Goal: Information Seeking & Learning: Learn about a topic

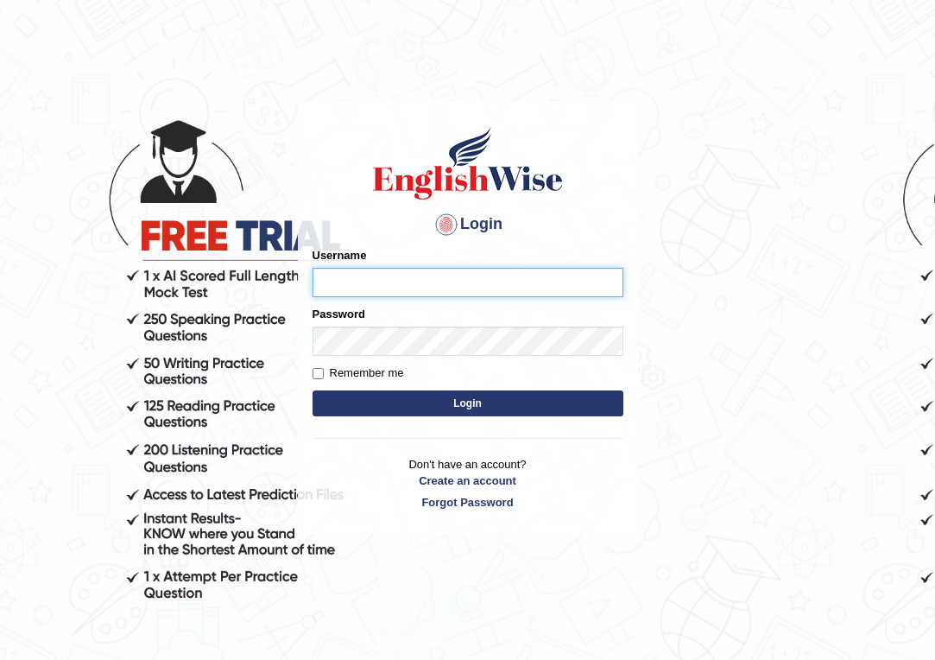
type input "Emmaculate"
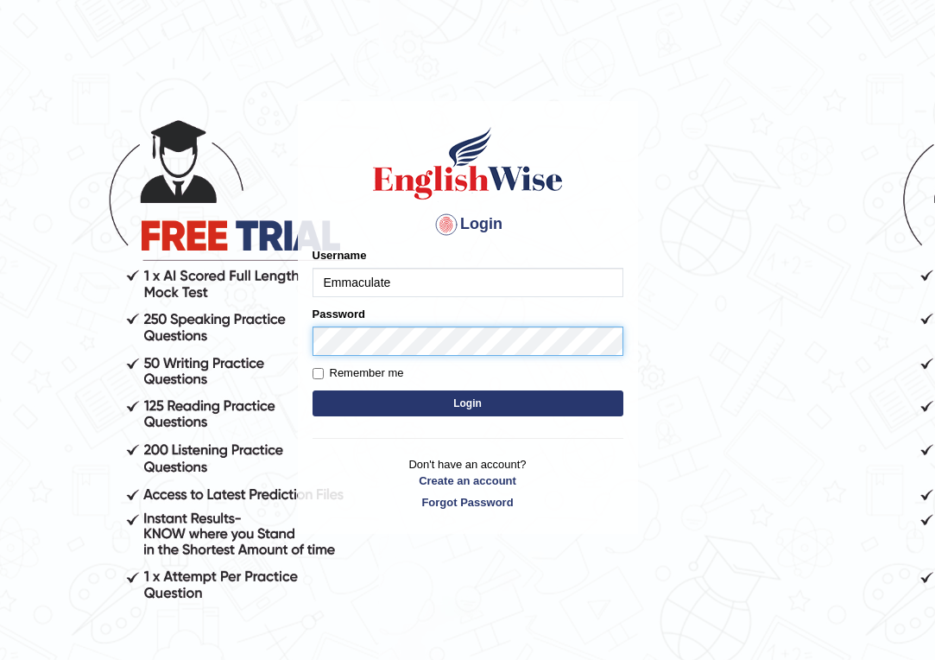
click at [467, 403] on button "Login" at bounding box center [468, 403] width 311 height 26
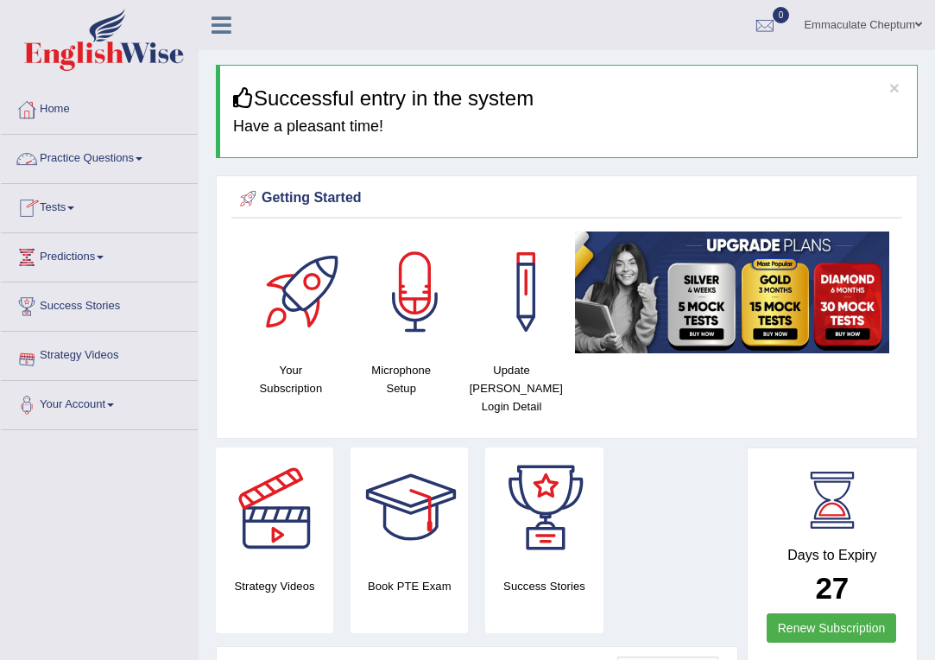
click at [98, 165] on link "Practice Questions" at bounding box center [99, 156] width 197 height 43
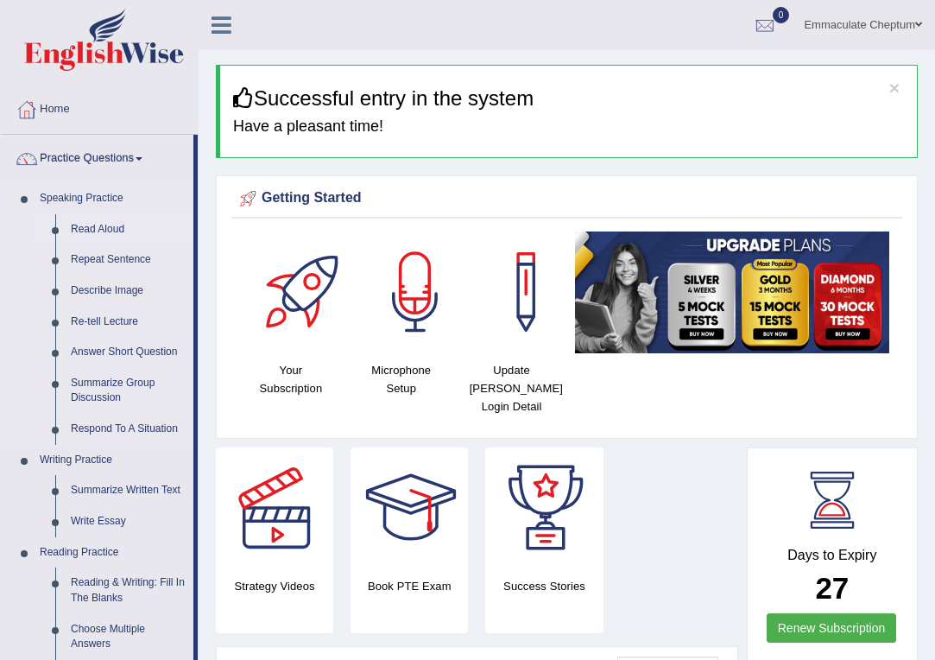
click at [97, 229] on link "Read Aloud" at bounding box center [128, 229] width 130 height 31
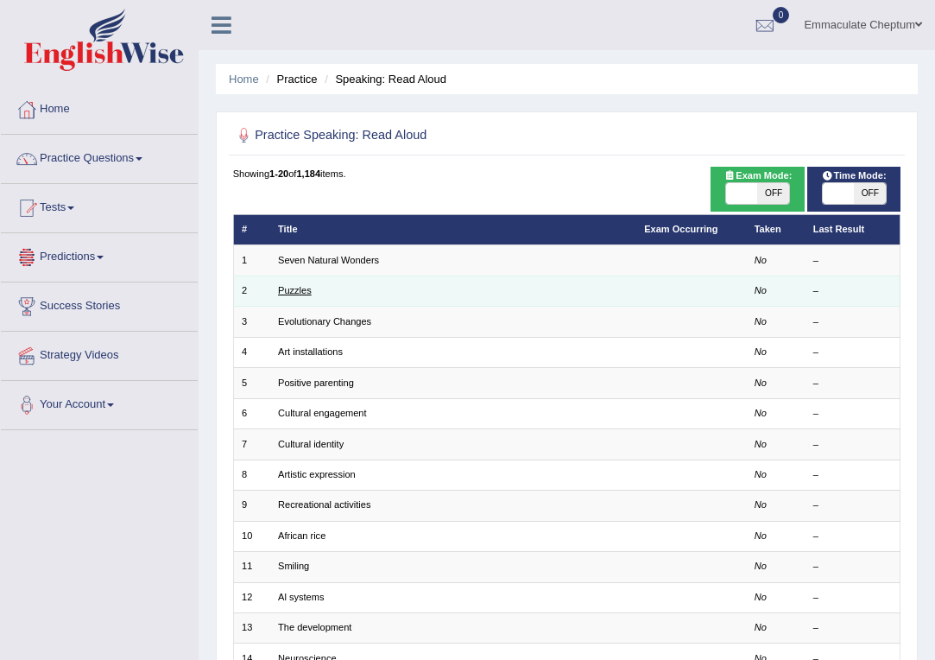
click at [302, 291] on link "Puzzles" at bounding box center [295, 290] width 34 height 10
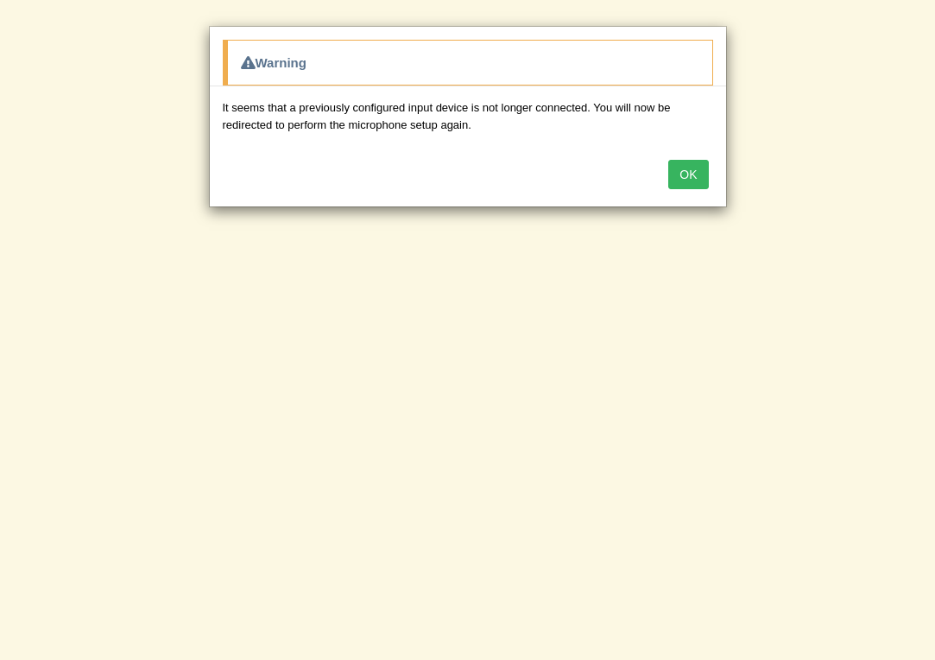
click at [680, 172] on button "OK" at bounding box center [688, 174] width 40 height 29
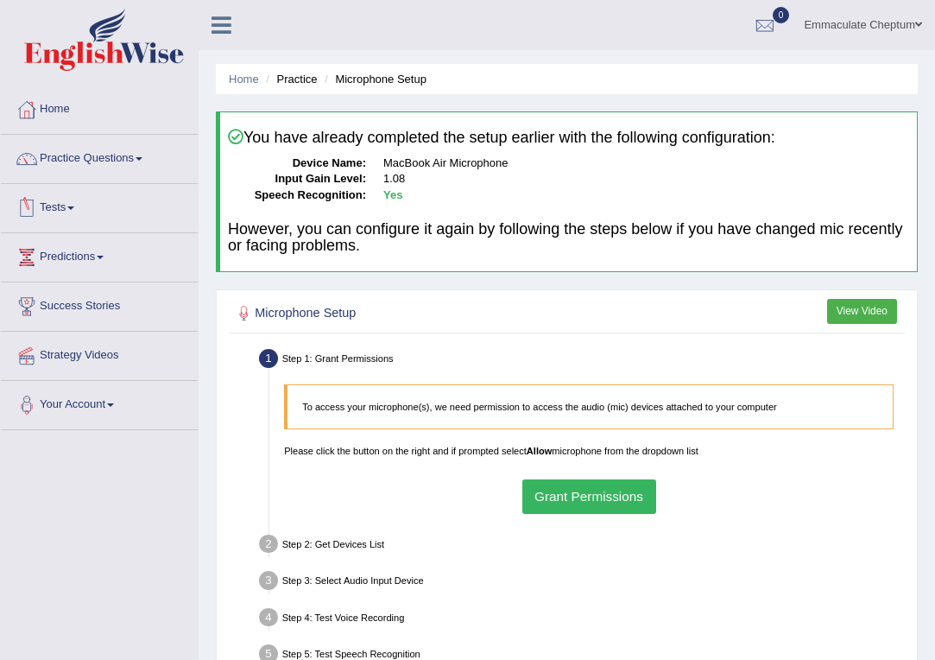
click at [47, 207] on link "Tests" at bounding box center [99, 205] width 197 height 43
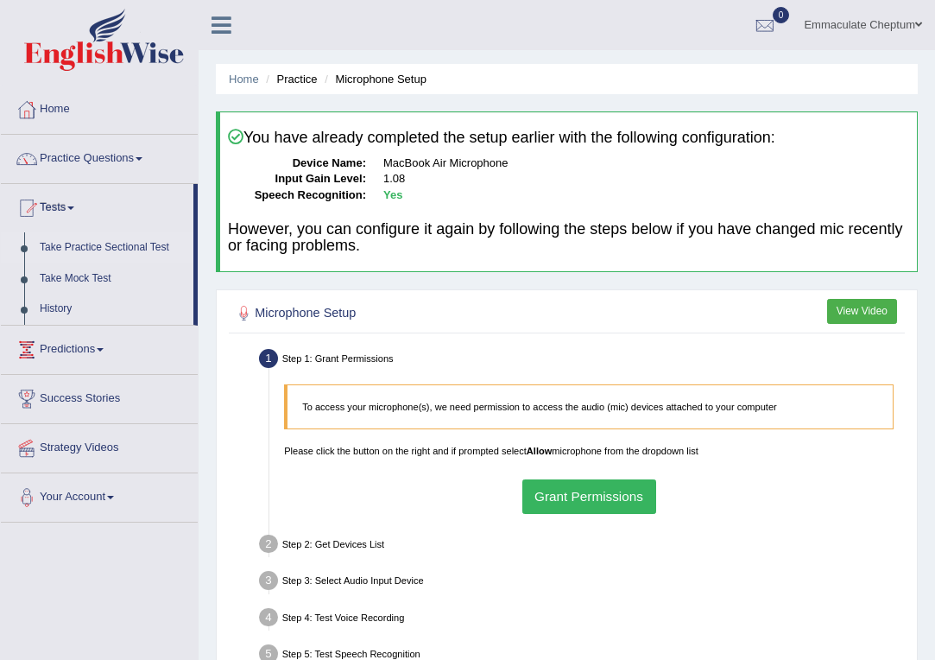
click at [73, 251] on link "Take Practice Sectional Test" at bounding box center [112, 247] width 161 height 31
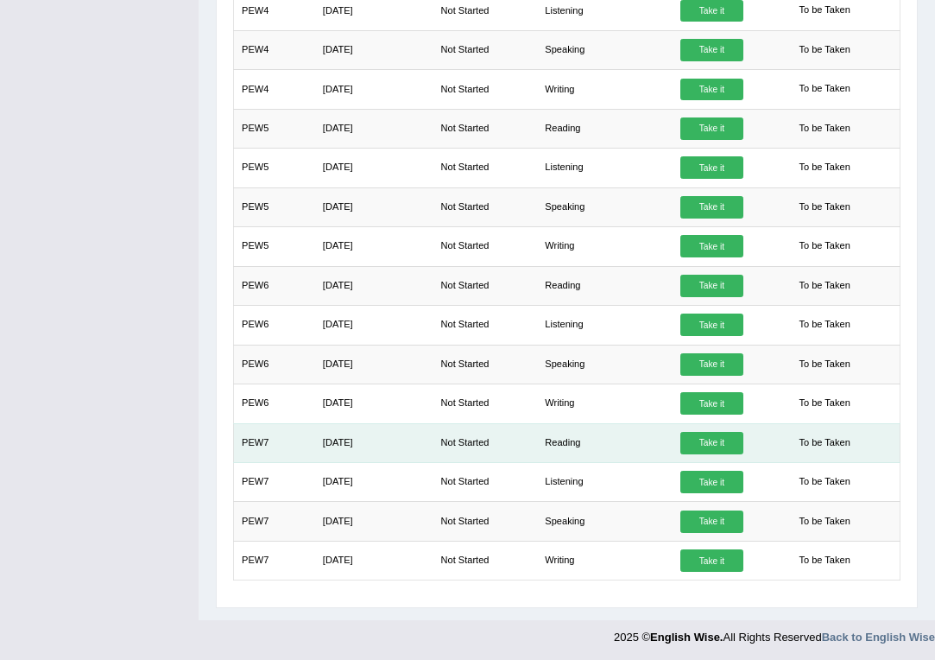
scroll to position [643, 0]
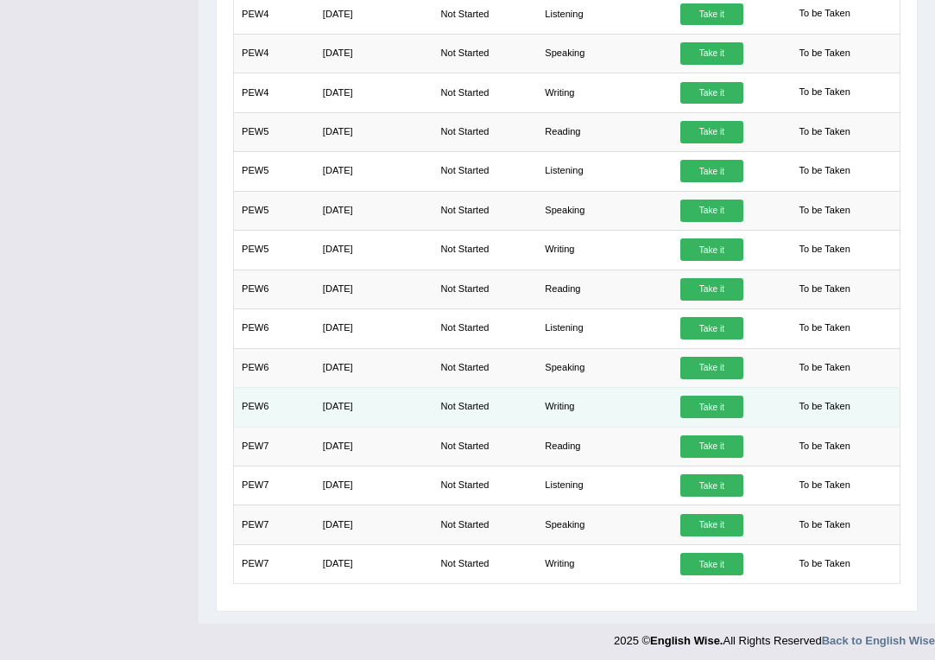
click at [699, 402] on link "Take it" at bounding box center [711, 406] width 62 height 22
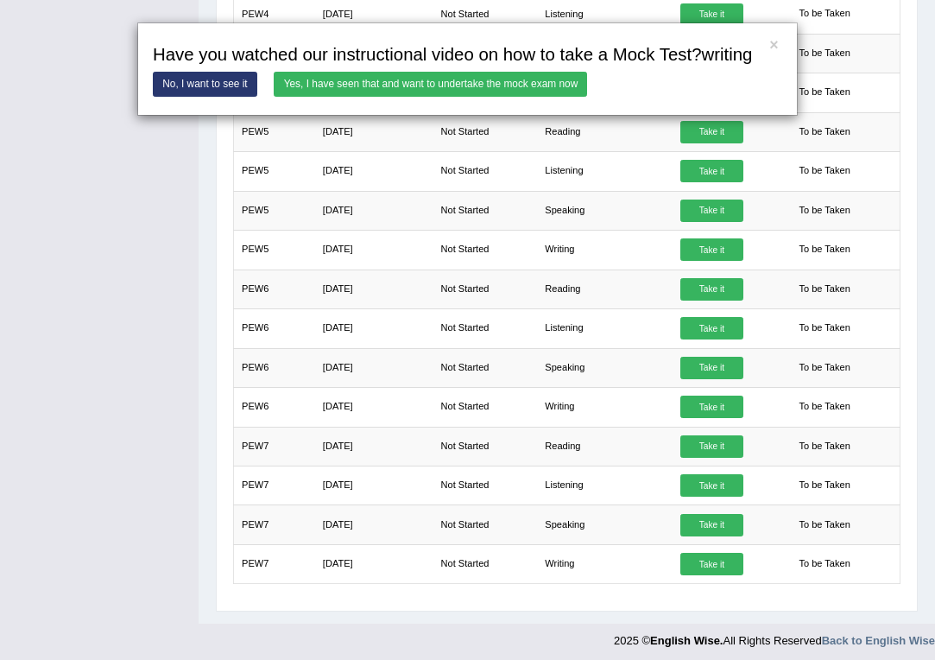
click at [448, 97] on link "Yes, I have seen that and want to undertake the mock exam now" at bounding box center [430, 84] width 313 height 25
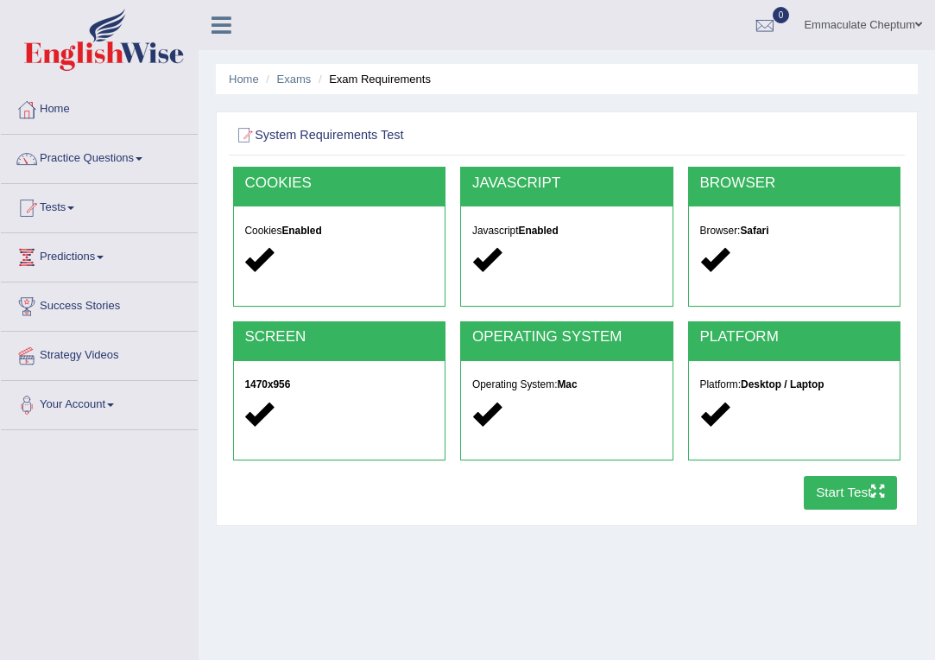
click at [826, 495] on button "Start Test" at bounding box center [851, 493] width 94 height 34
click at [88, 163] on link "Practice Questions" at bounding box center [99, 156] width 197 height 43
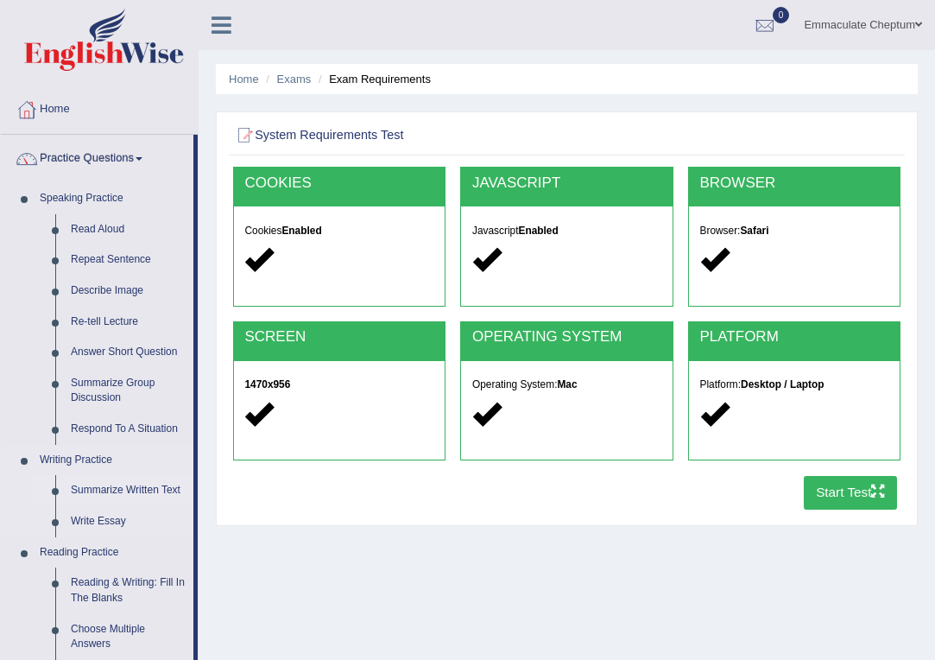
click at [102, 488] on link "Summarize Written Text" at bounding box center [128, 490] width 130 height 31
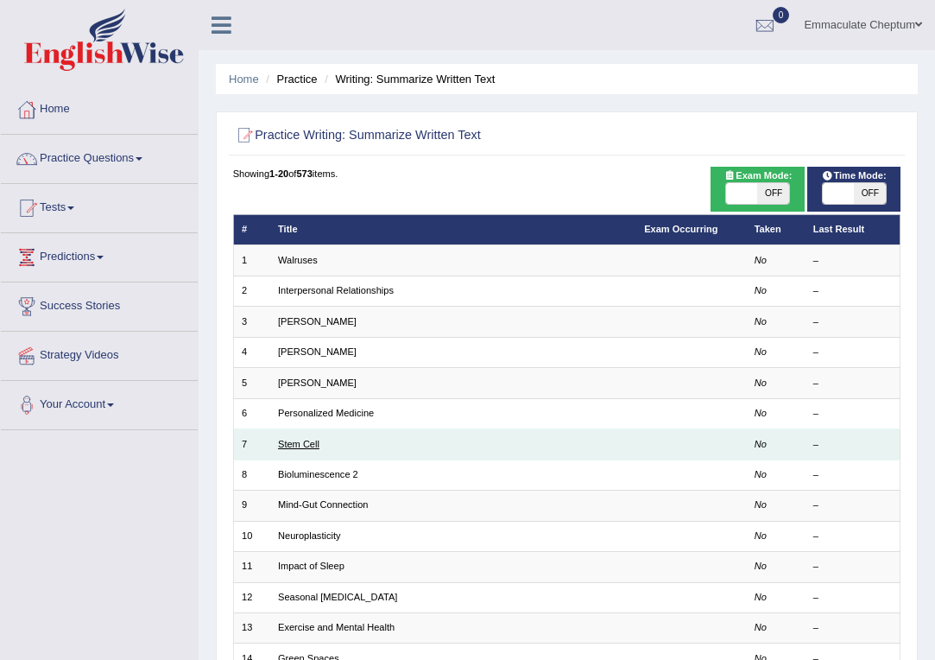
click at [319, 439] on link "Stem Cell" at bounding box center [298, 444] width 41 height 10
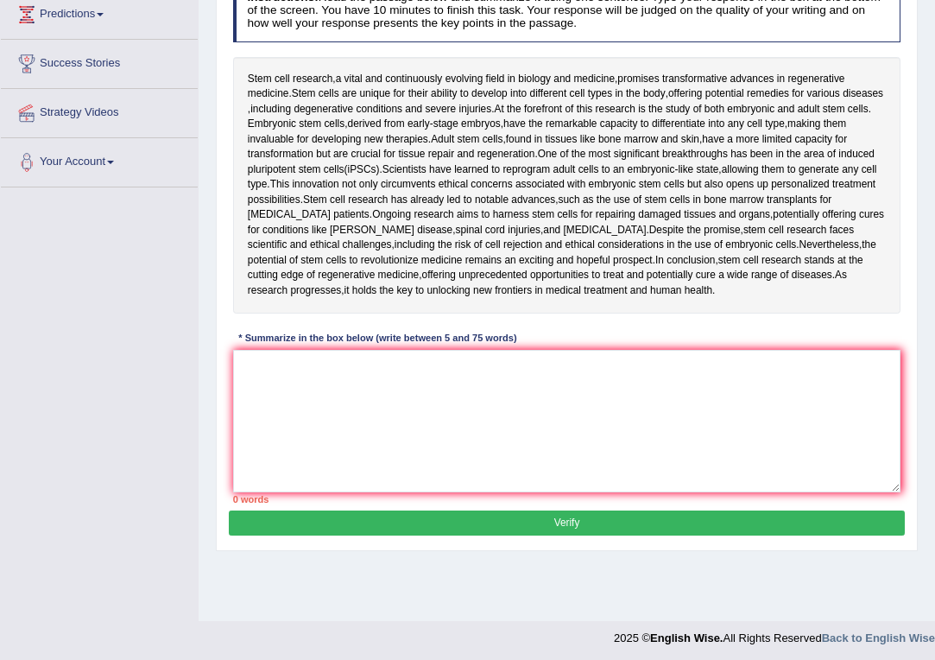
scroll to position [245, 0]
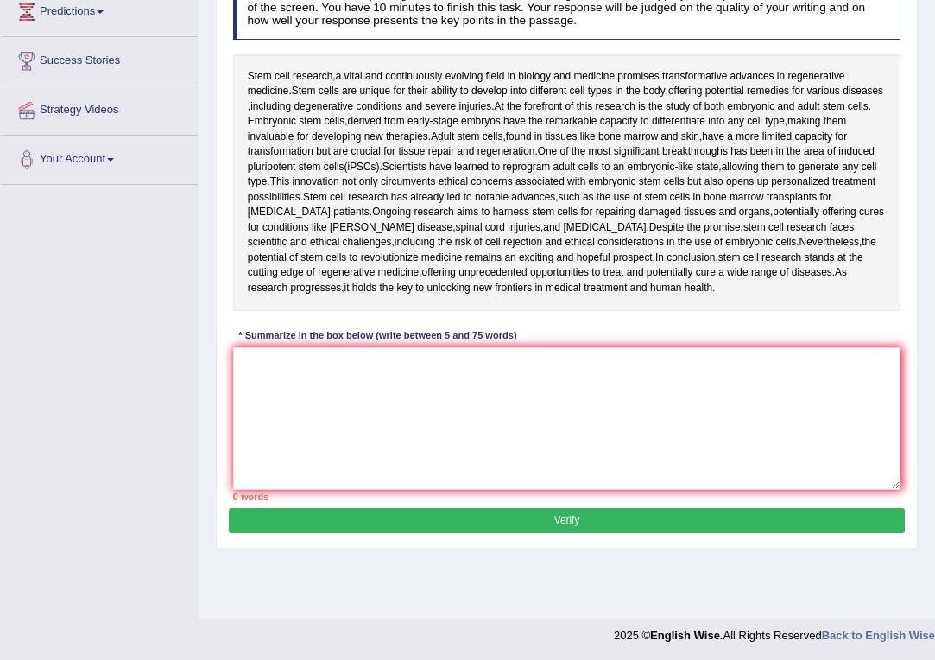
click at [357, 510] on button "Verify" at bounding box center [566, 520] width 675 height 25
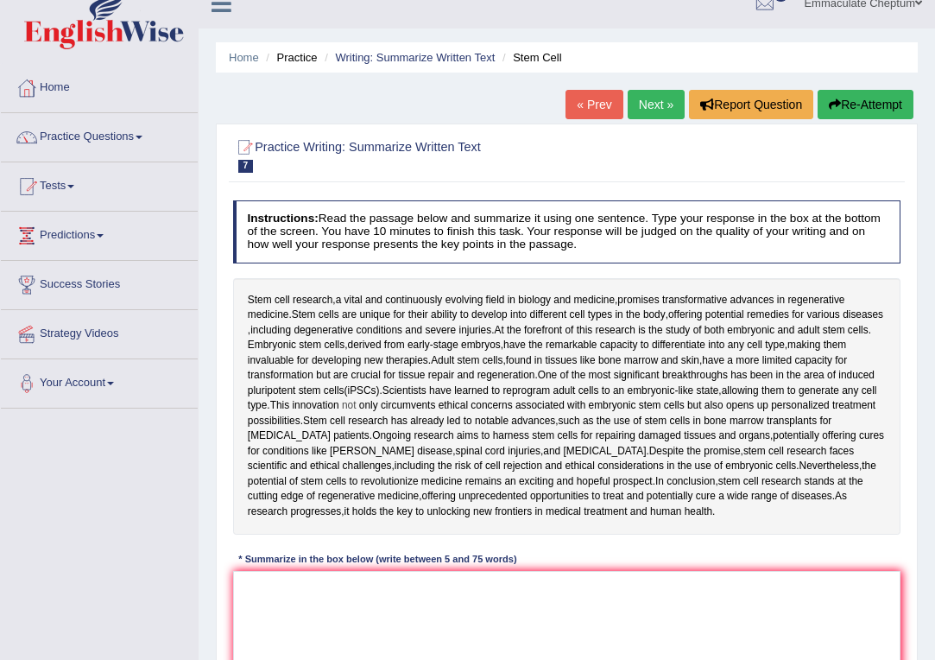
scroll to position [26, 0]
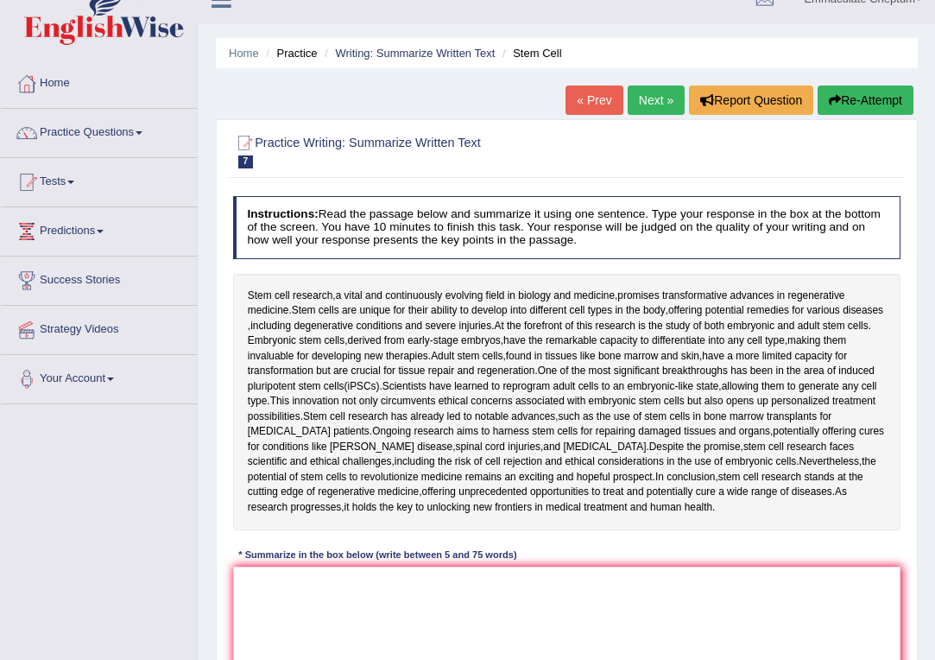
click at [643, 98] on link "Next »" at bounding box center [656, 99] width 57 height 29
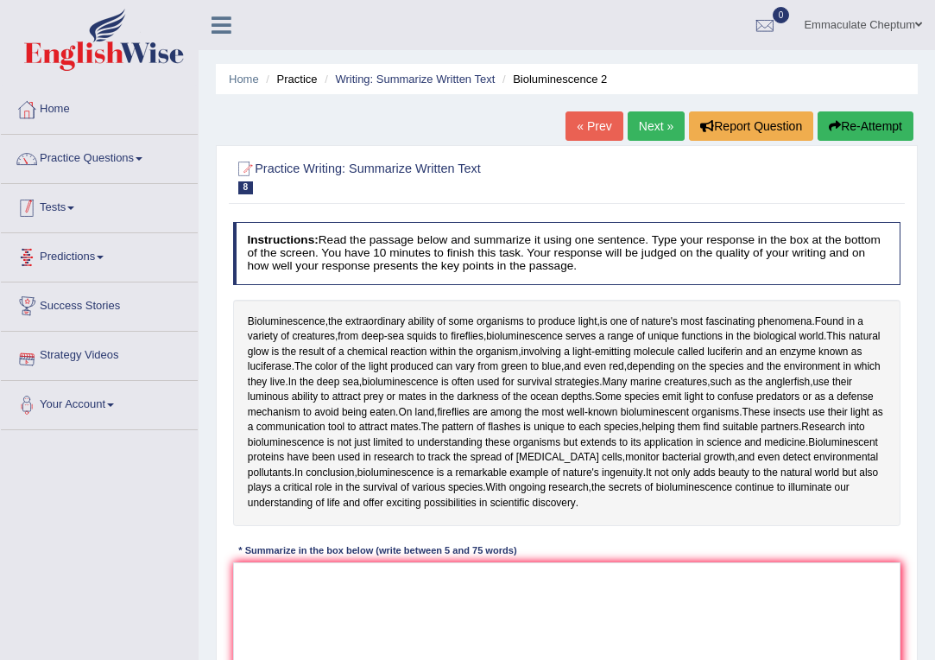
click at [66, 212] on link "Tests" at bounding box center [99, 205] width 197 height 43
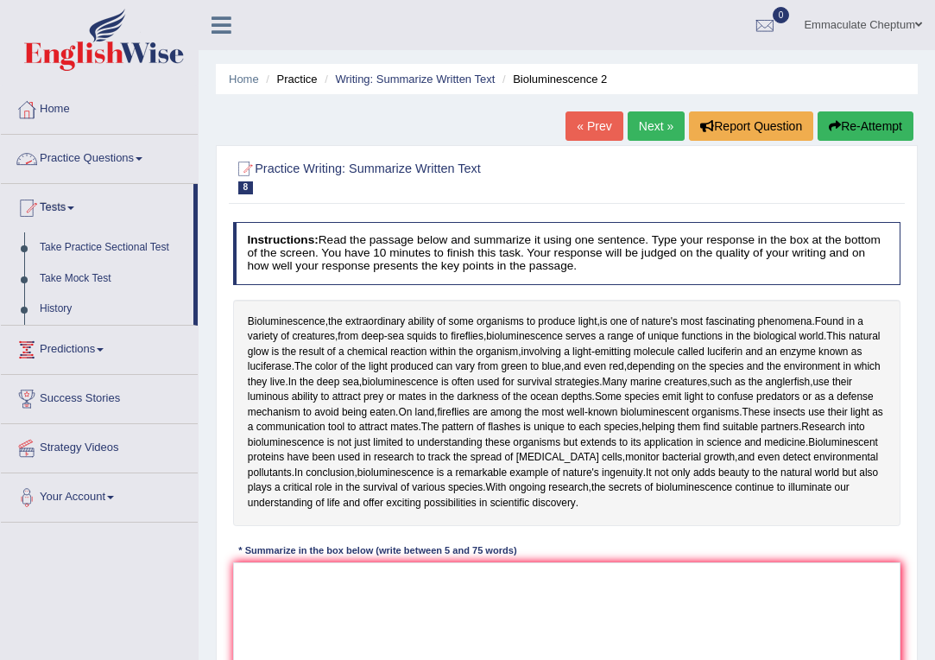
click at [106, 160] on link "Practice Questions" at bounding box center [99, 156] width 197 height 43
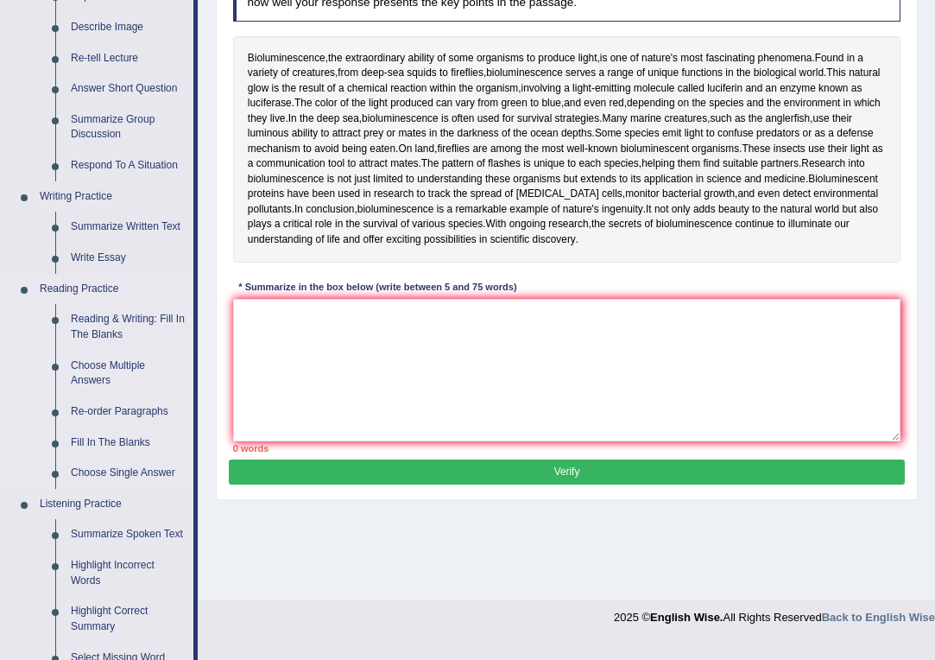
scroll to position [277, 0]
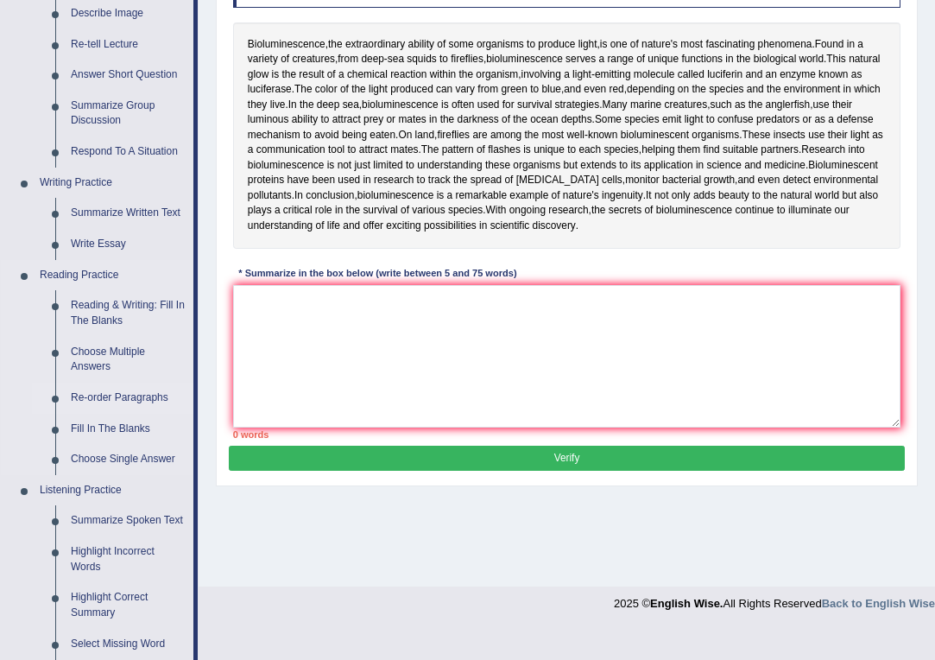
click at [122, 389] on link "Re-order Paragraphs" at bounding box center [128, 398] width 130 height 31
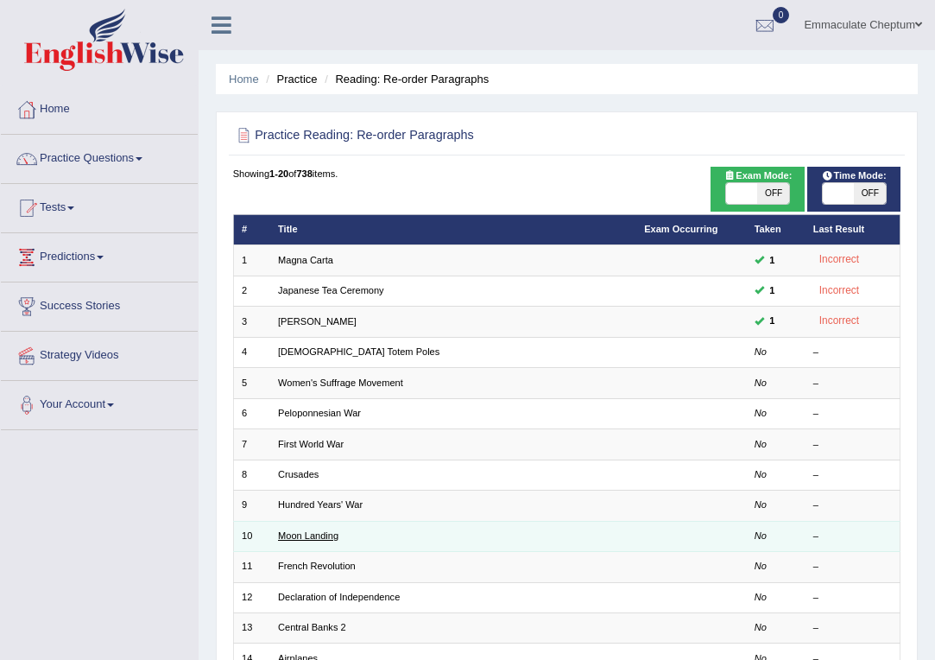
click at [313, 530] on link "Moon Landing" at bounding box center [308, 535] width 60 height 10
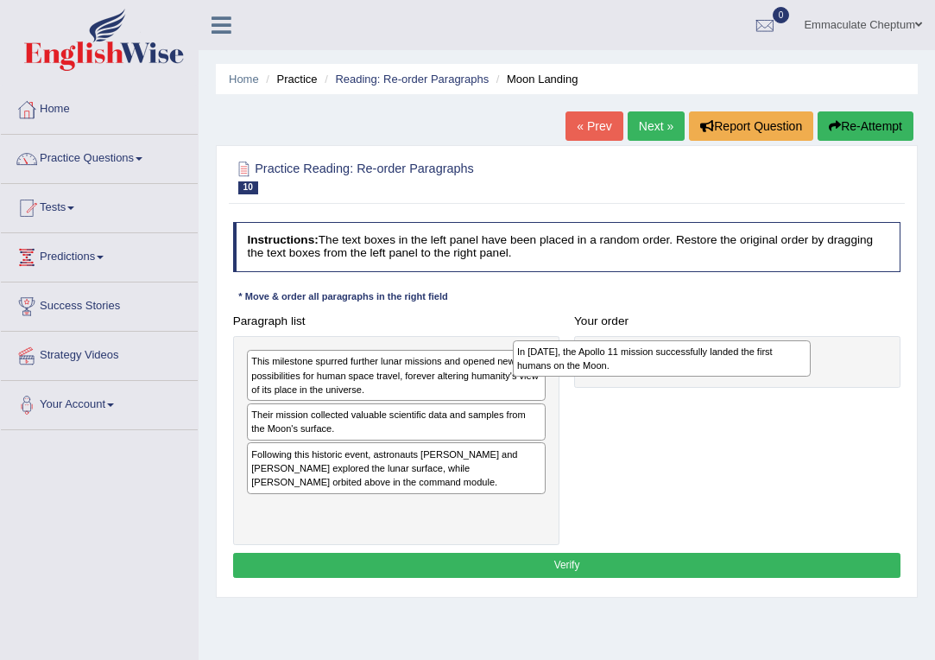
drag, startPoint x: 290, startPoint y: 462, endPoint x: 610, endPoint y: 333, distance: 344.4
click at [610, 340] on div "In 1969, the Apollo 11 mission successfully landed the first humans on the Moon." at bounding box center [662, 358] width 299 height 37
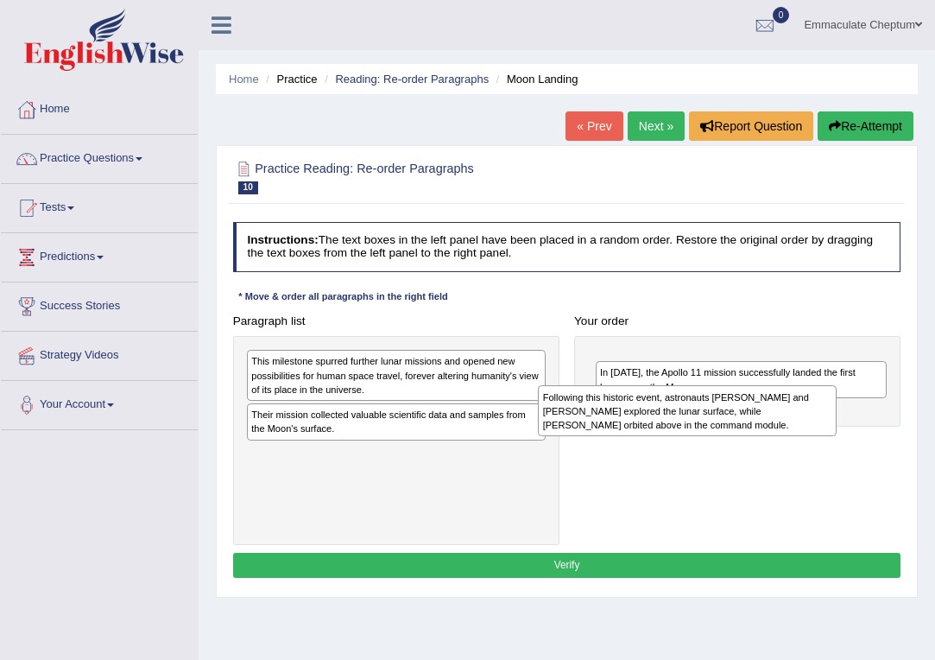
drag, startPoint x: 381, startPoint y: 472, endPoint x: 723, endPoint y: 407, distance: 348.2
click at [723, 407] on div "Following this historic event, astronauts Neil Armstrong and Buzz Aldrin explor…" at bounding box center [687, 410] width 299 height 50
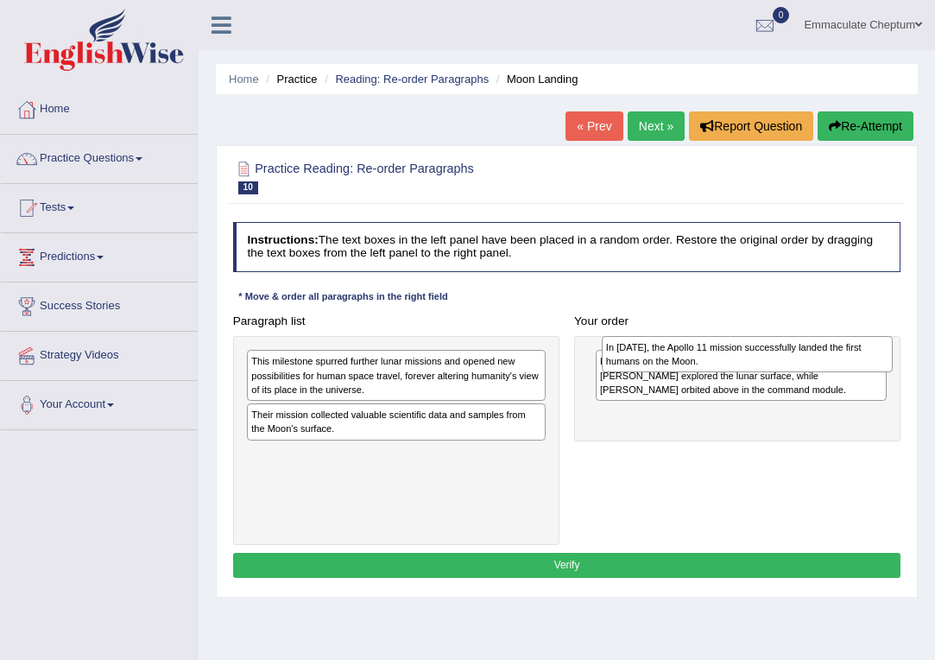
drag, startPoint x: 694, startPoint y: 414, endPoint x: 699, endPoint y: 332, distance: 83.1
click at [700, 336] on div "In 1969, the Apollo 11 mission successfully landed the first humans on the Moon." at bounding box center [747, 354] width 291 height 37
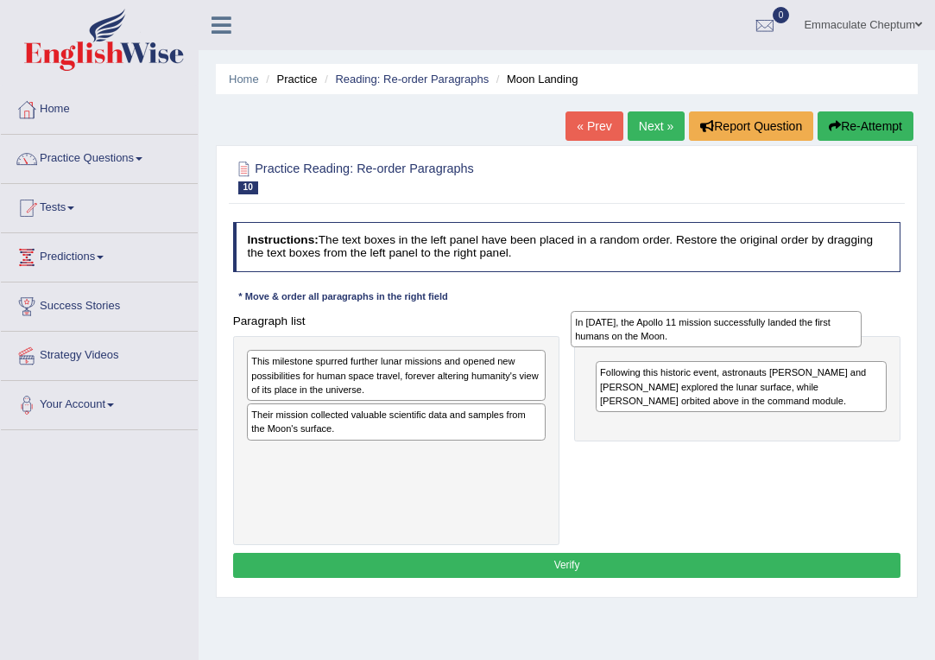
drag, startPoint x: 727, startPoint y: 411, endPoint x: 695, endPoint y: 300, distance: 115.1
click at [695, 301] on div "Instructions: The text boxes in the left panel have been placed in a random ord…" at bounding box center [566, 402] width 675 height 374
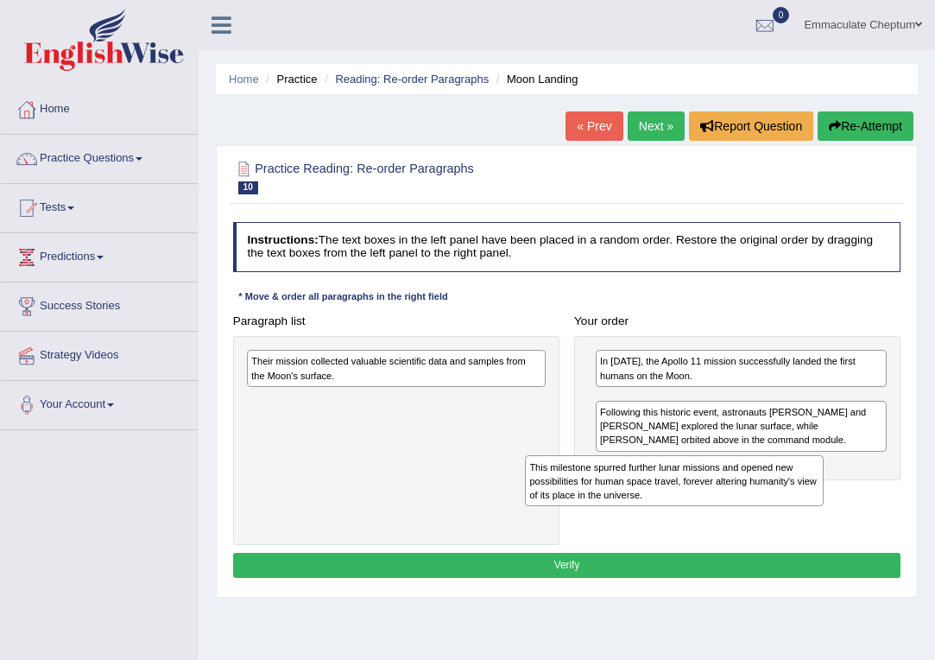
drag, startPoint x: 367, startPoint y: 376, endPoint x: 693, endPoint y: 501, distance: 349.3
click at [693, 501] on div "This milestone spurred further lunar missions and opened new possibilities for …" at bounding box center [674, 480] width 299 height 50
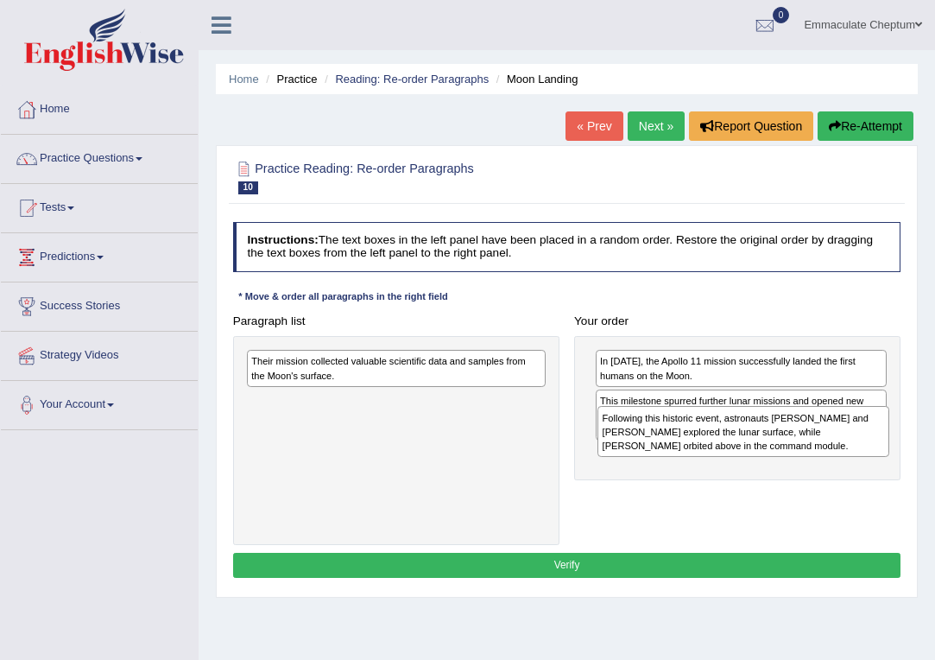
drag, startPoint x: 661, startPoint y: 466, endPoint x: 662, endPoint y: 428, distance: 38.0
click at [662, 427] on div "Following this historic event, astronauts Neil Armstrong and Buzz Aldrin explor…" at bounding box center [743, 431] width 291 height 50
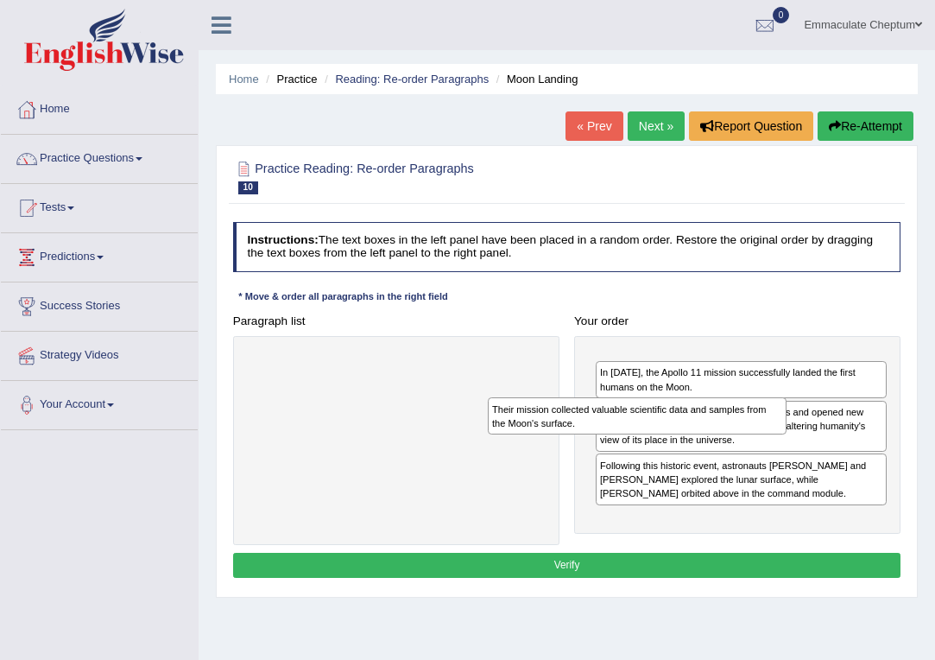
drag, startPoint x: 491, startPoint y: 367, endPoint x: 775, endPoint y: 419, distance: 288.8
click at [775, 419] on div "Their mission collected valuable scientific data and samples from the Moon's su…" at bounding box center [637, 415] width 299 height 37
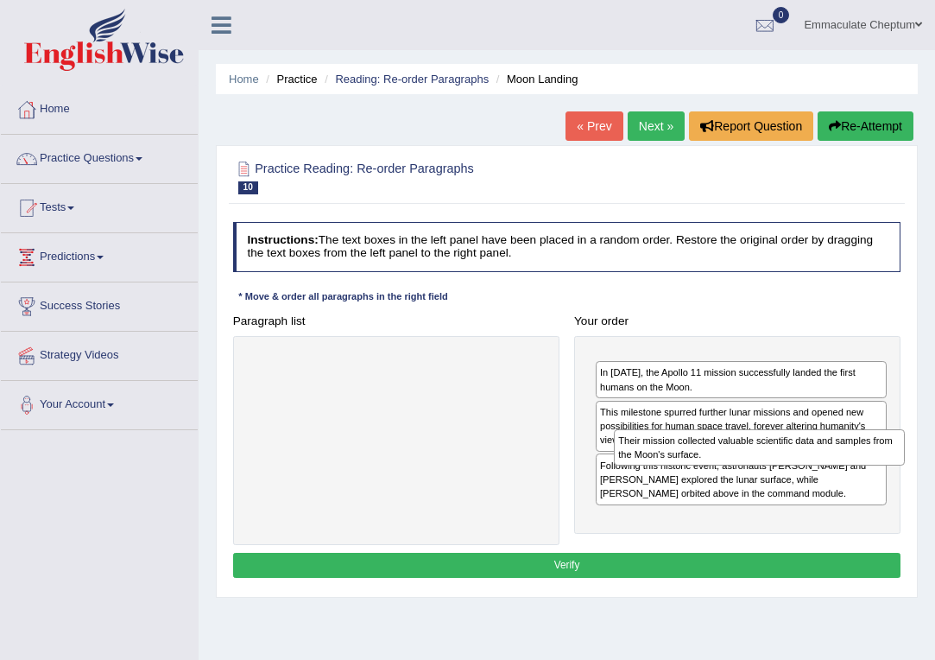
drag, startPoint x: 743, startPoint y: 366, endPoint x: 762, endPoint y: 458, distance: 93.7
click at [763, 458] on div "Their mission collected valuable scientific data and samples from the Moon's su…" at bounding box center [759, 447] width 291 height 37
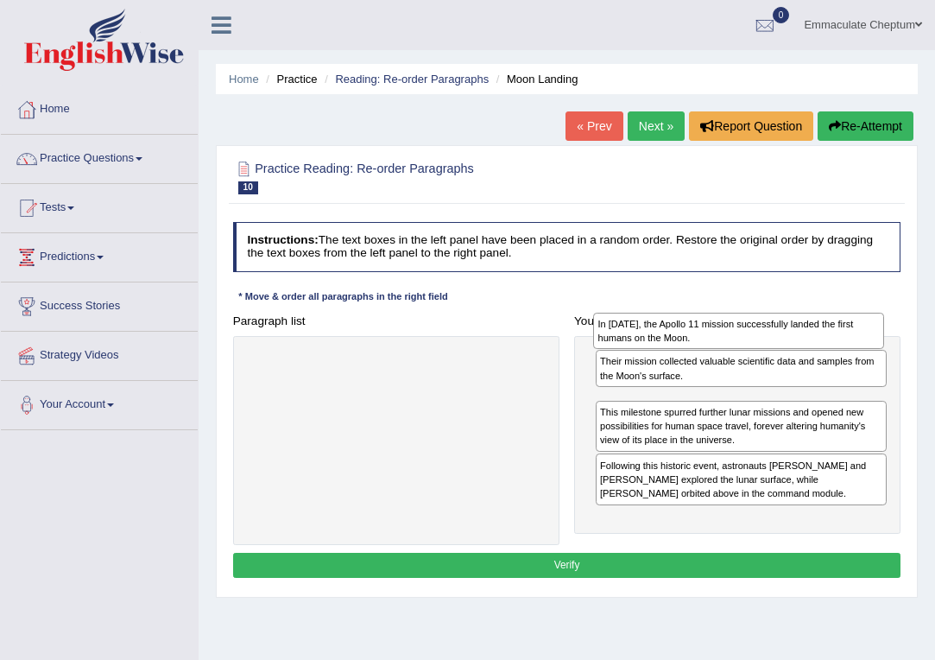
drag, startPoint x: 699, startPoint y: 420, endPoint x: 695, endPoint y: 328, distance: 91.6
click at [695, 328] on div "In 1969, the Apollo 11 mission successfully landed the first humans on the Moon." at bounding box center [738, 331] width 291 height 37
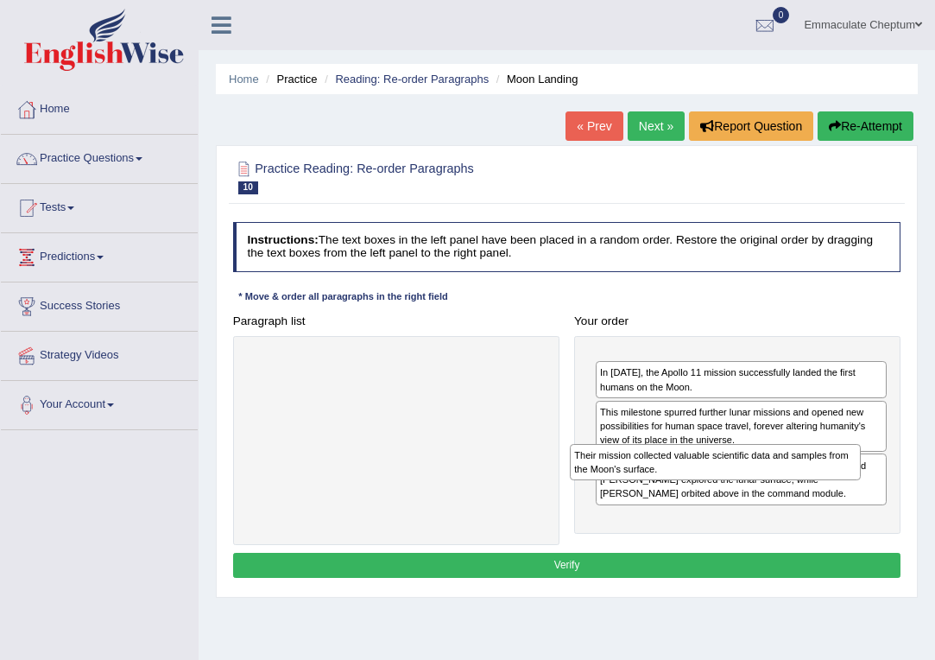
drag, startPoint x: 691, startPoint y: 360, endPoint x: 660, endPoint y: 471, distance: 114.8
click at [660, 471] on div "Their mission collected valuable scientific data and samples from the Moon's su…" at bounding box center [715, 462] width 291 height 37
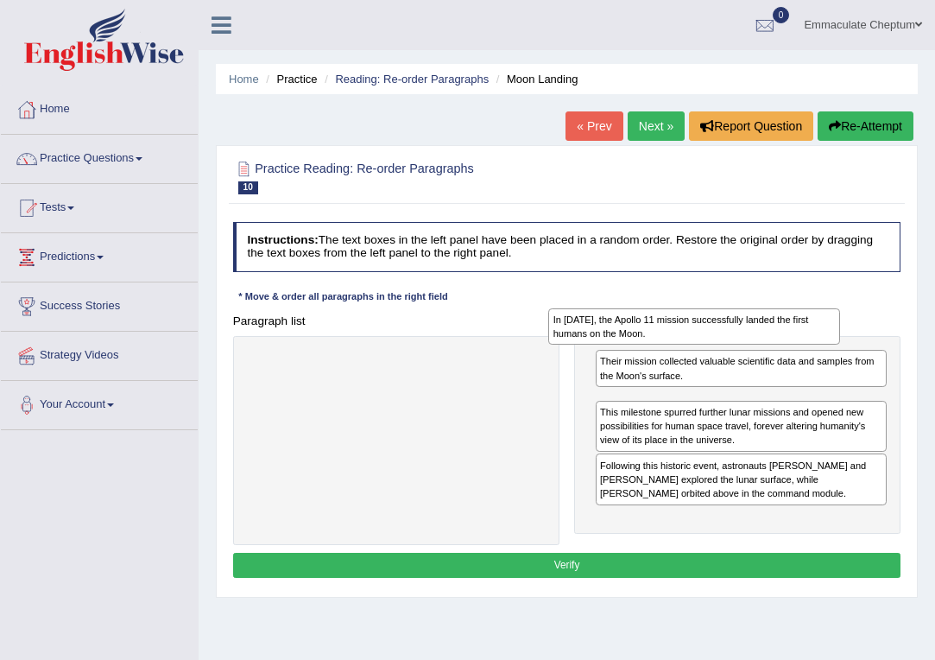
drag, startPoint x: 652, startPoint y: 414, endPoint x: 597, endPoint y: 320, distance: 109.1
click at [597, 321] on div "In 1969, the Apollo 11 mission successfully landed the first humans on the Moon." at bounding box center [693, 326] width 291 height 37
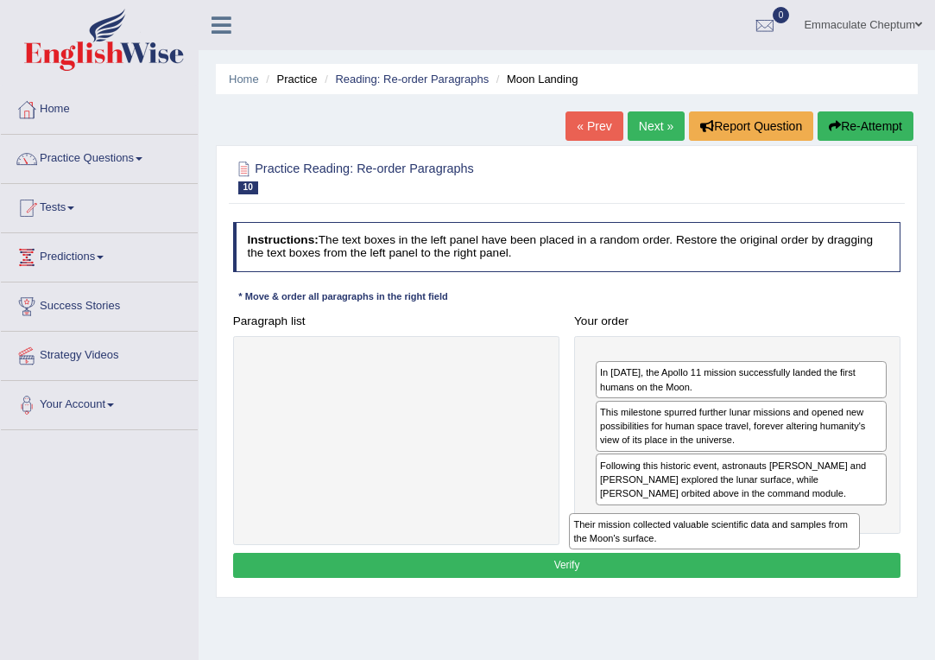
drag, startPoint x: 646, startPoint y: 358, endPoint x: 586, endPoint y: 553, distance: 204.0
click at [602, 551] on div "Instructions: The text boxes in the left panel have been placed in a random ord…" at bounding box center [566, 402] width 675 height 374
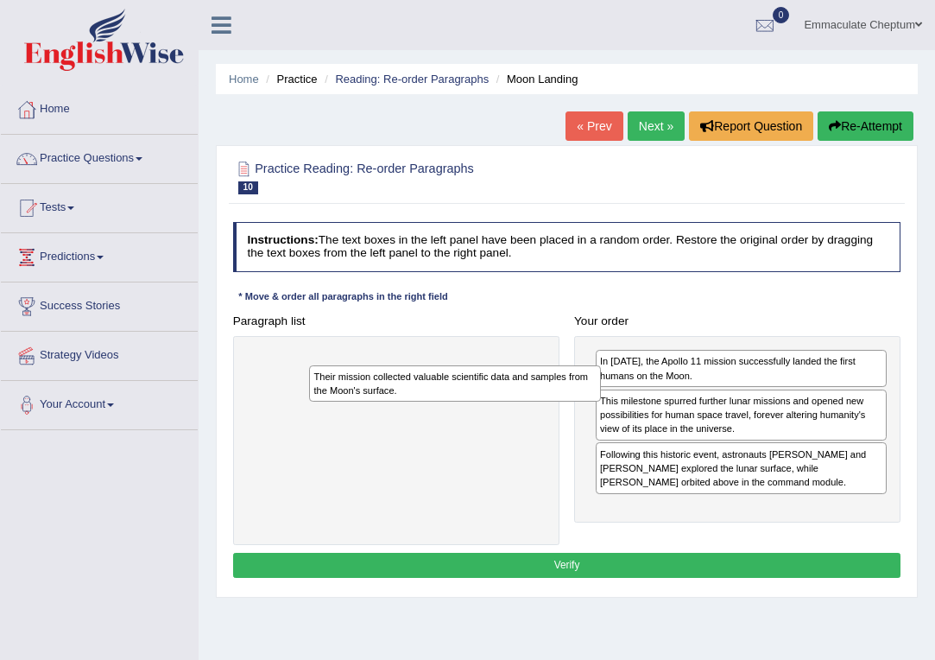
drag, startPoint x: 682, startPoint y: 363, endPoint x: 309, endPoint y: 413, distance: 376.4
click at [310, 402] on div "Their mission collected valuable scientific data and samples from the Moon's su…" at bounding box center [454, 383] width 291 height 37
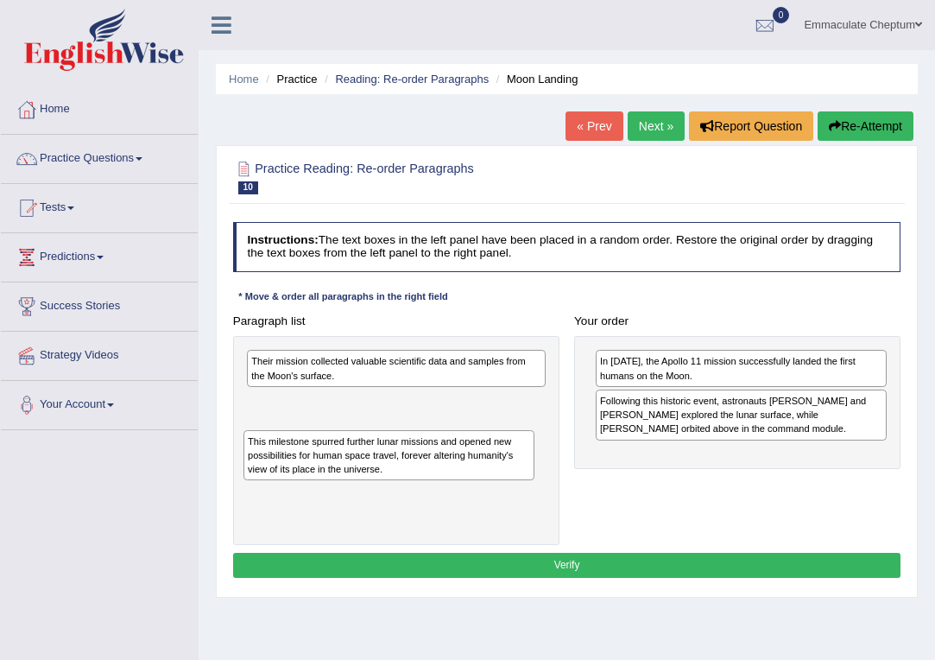
drag, startPoint x: 628, startPoint y: 429, endPoint x: 199, endPoint y: 494, distance: 434.0
click at [200, 491] on div "Home Practice Reading: Re-order Paragraphs Moon Landing « Prev Next » Report Qu…" at bounding box center [567, 431] width 737 height 863
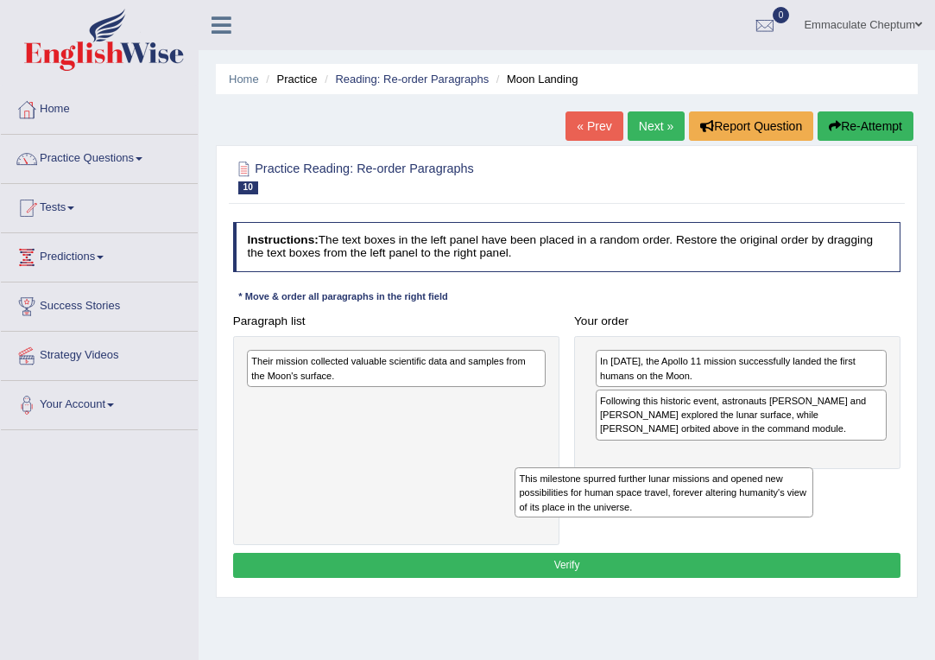
drag, startPoint x: 398, startPoint y: 417, endPoint x: 712, endPoint y: 503, distance: 326.0
click at [712, 503] on div "This milestone spurred further lunar missions and opened new possibilities for …" at bounding box center [664, 492] width 299 height 50
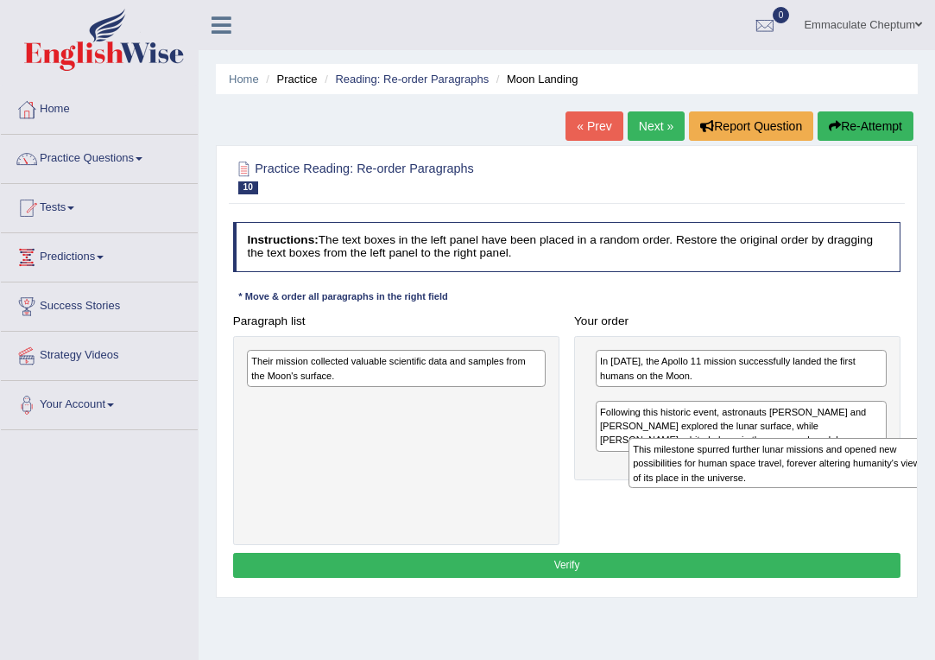
drag, startPoint x: 423, startPoint y: 409, endPoint x: 870, endPoint y: 464, distance: 449.7
click at [870, 464] on div "This milestone spurred further lunar missions and opened new possibilities for …" at bounding box center [778, 463] width 299 height 50
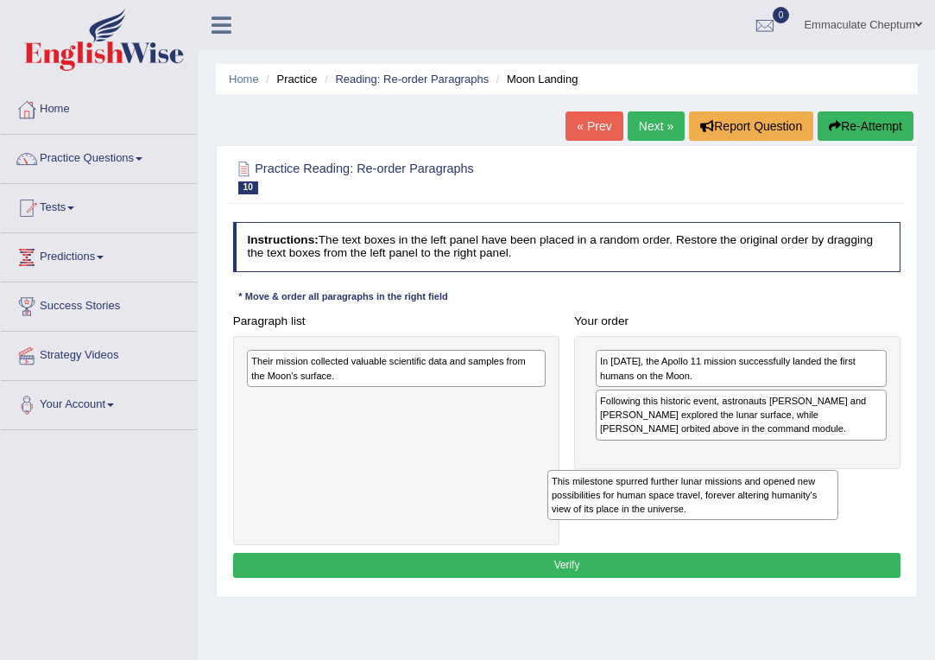
drag, startPoint x: 657, startPoint y: 420, endPoint x: 612, endPoint y: 511, distance: 101.9
click at [610, 511] on div "This milestone spurred further lunar missions and opened new possibilities for …" at bounding box center [692, 495] width 291 height 50
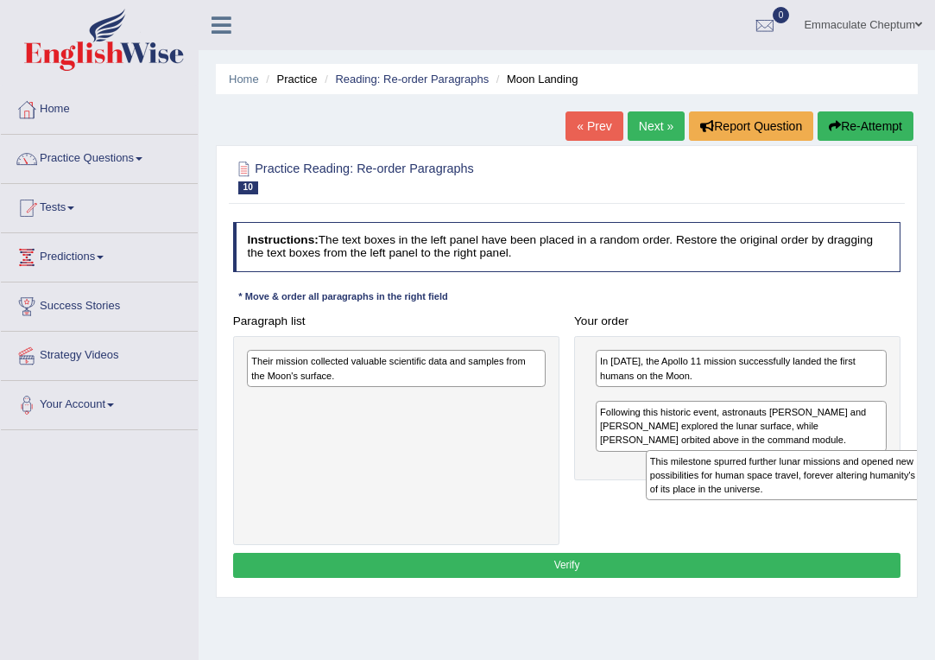
drag, startPoint x: 424, startPoint y: 406, endPoint x: 874, endPoint y: 476, distance: 455.3
click at [875, 476] on div "This milestone spurred further lunar missions and opened new possibilities for …" at bounding box center [795, 475] width 299 height 50
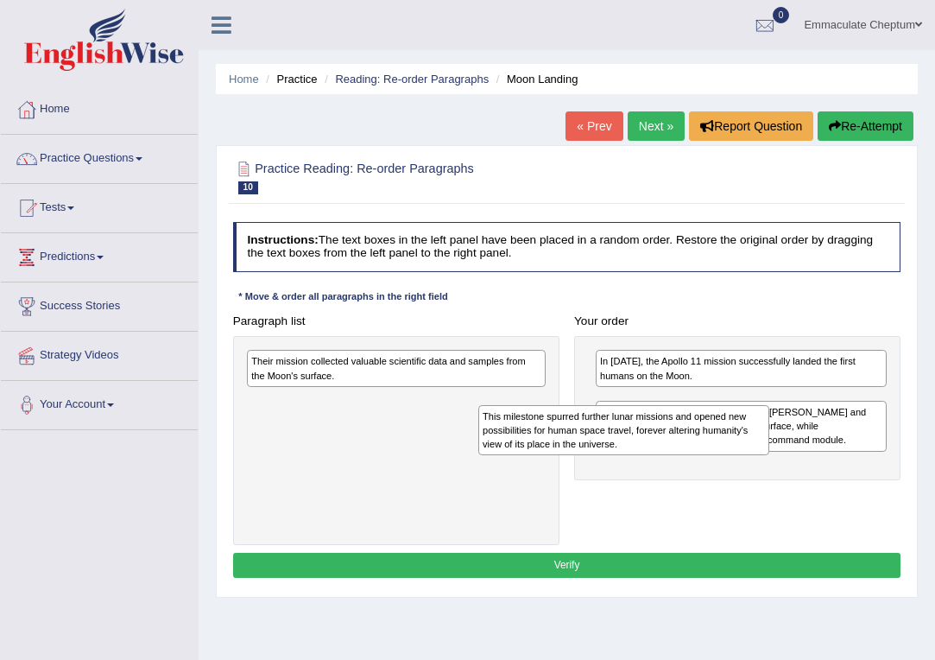
drag, startPoint x: 776, startPoint y: 395, endPoint x: 517, endPoint y: 410, distance: 259.5
click at [517, 410] on div "This milestone spurred further lunar missions and opened new possibilities for …" at bounding box center [623, 430] width 291 height 50
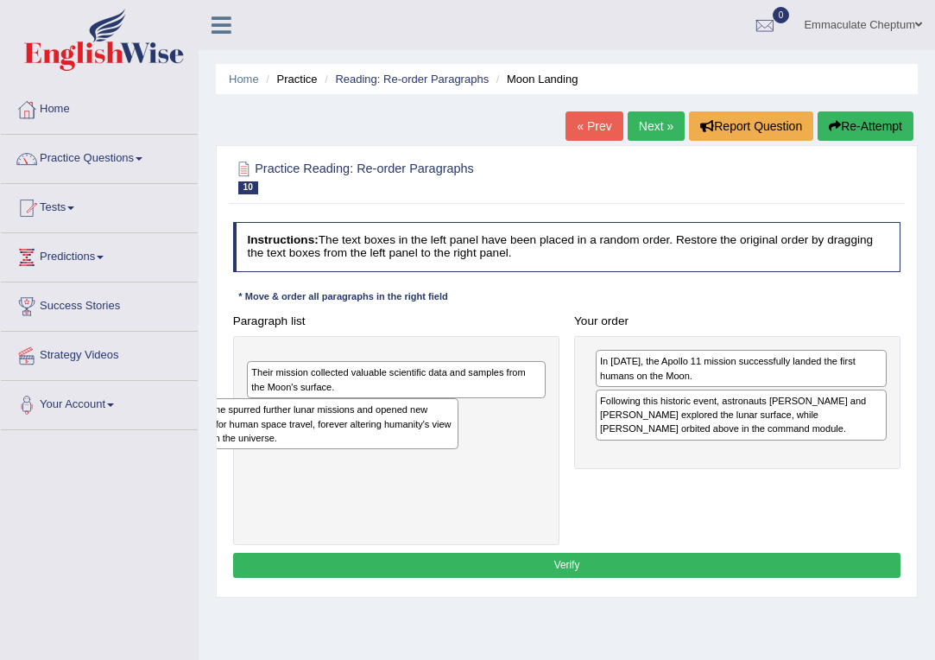
drag, startPoint x: 386, startPoint y: 388, endPoint x: 298, endPoint y: 449, distance: 107.3
click at [298, 448] on div "This milestone spurred further lunar missions and opened new possibilities for …" at bounding box center [309, 423] width 299 height 50
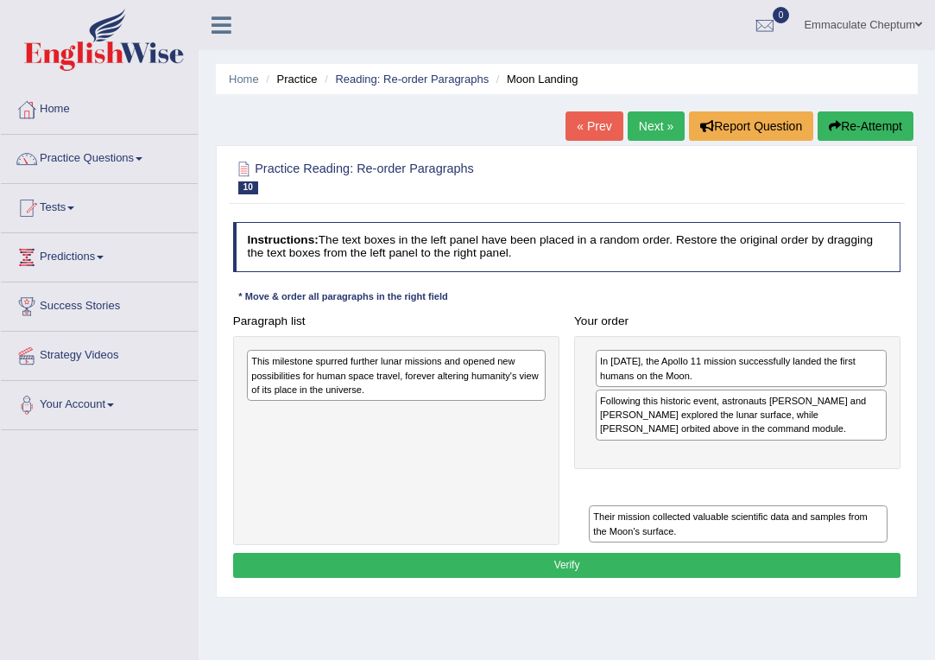
drag, startPoint x: 325, startPoint y: 376, endPoint x: 727, endPoint y: 553, distance: 439.9
click at [726, 553] on div "Instructions: The text boxes in the left panel have been placed in a random ord…" at bounding box center [566, 402] width 675 height 374
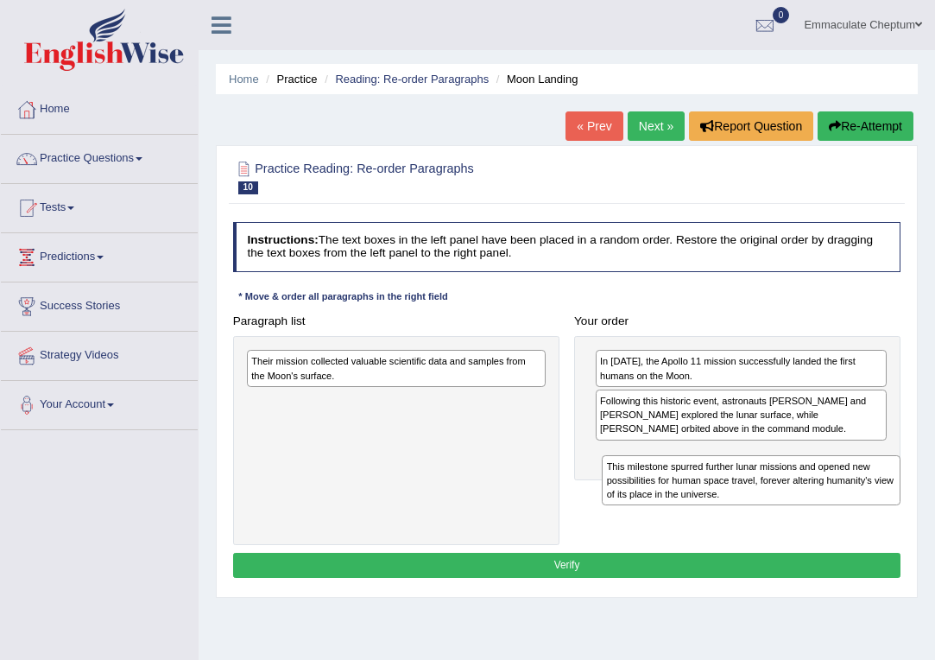
drag, startPoint x: 460, startPoint y: 371, endPoint x: 876, endPoint y: 492, distance: 433.4
click at [876, 492] on div "This milestone spurred further lunar missions and opened new possibilities for …" at bounding box center [751, 480] width 299 height 50
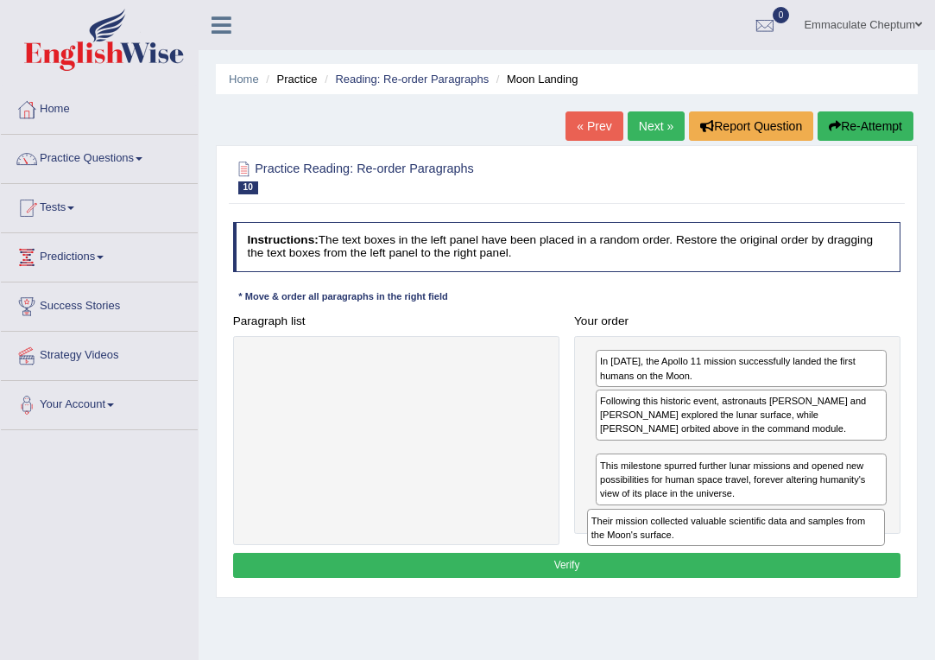
drag, startPoint x: 304, startPoint y: 367, endPoint x: 703, endPoint y: 554, distance: 440.7
click at [703, 554] on div "Instructions: The text boxes in the left panel have been placed in a random ord…" at bounding box center [566, 402] width 675 height 374
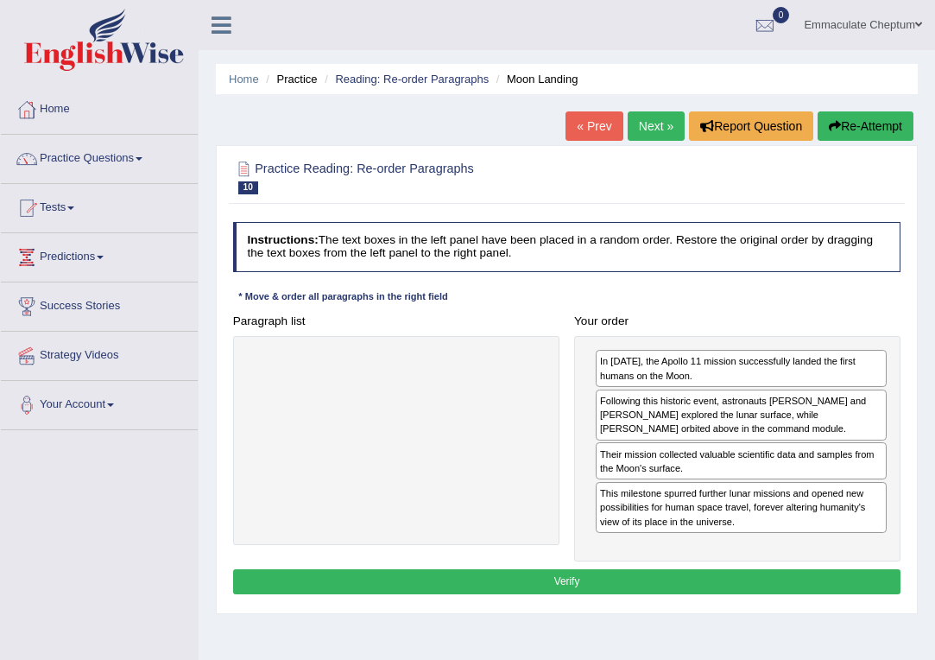
click at [501, 579] on button "Verify" at bounding box center [567, 581] width 668 height 25
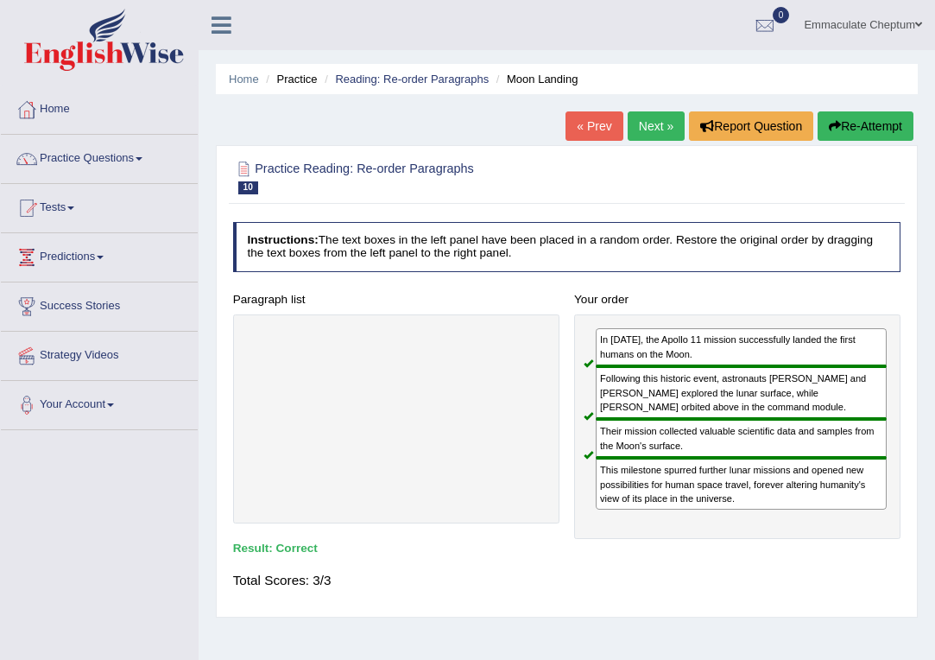
click at [848, 123] on button "Re-Attempt" at bounding box center [866, 125] width 96 height 29
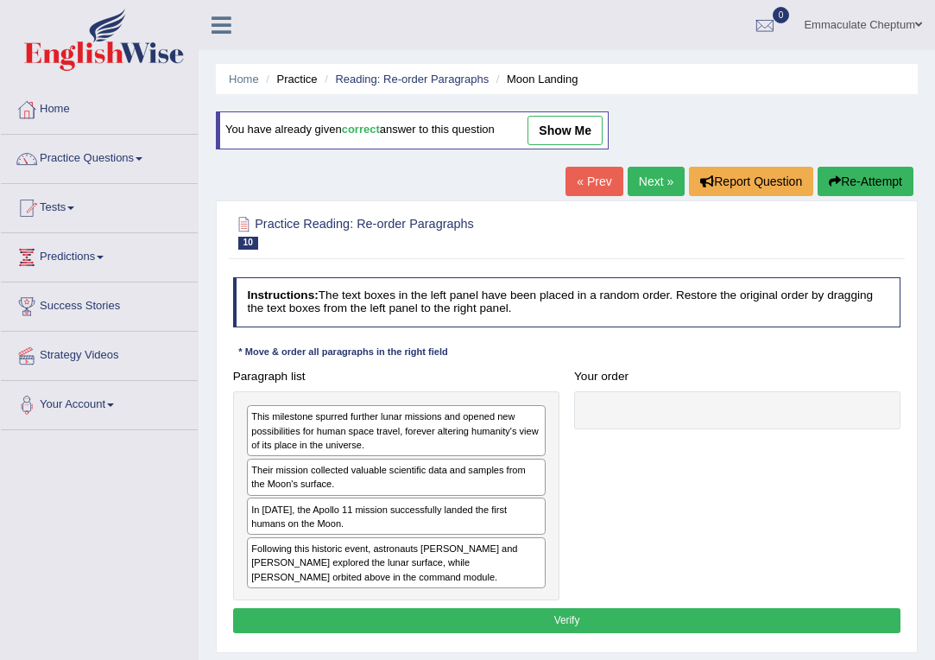
click at [642, 187] on link "Next »" at bounding box center [656, 181] width 57 height 29
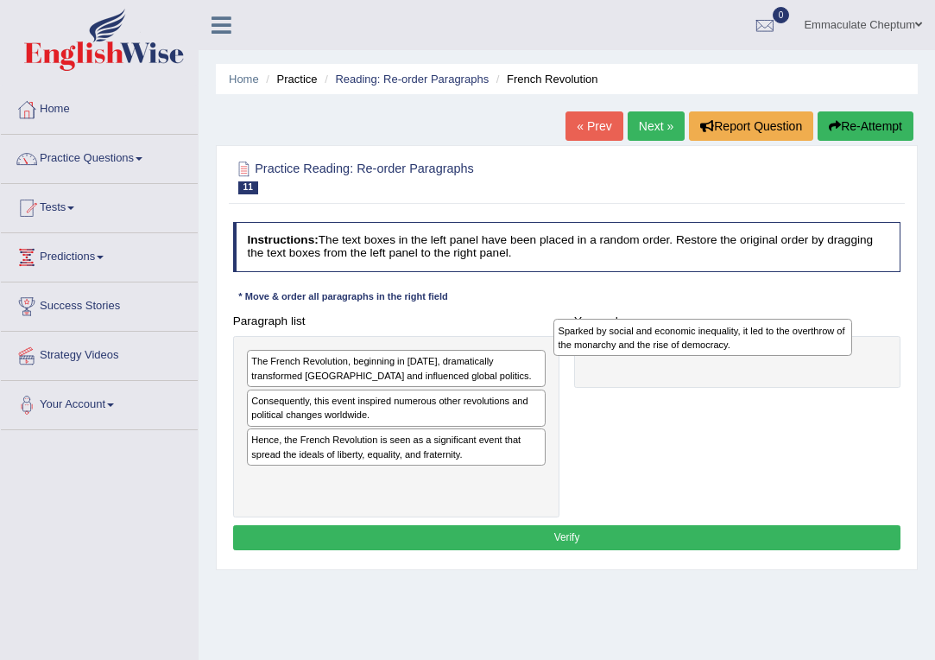
drag, startPoint x: 294, startPoint y: 359, endPoint x: 656, endPoint y: 332, distance: 363.6
click at [656, 332] on div "Sparked by social and economic inequality, it led to the overthrow of the monar…" at bounding box center [702, 337] width 299 height 37
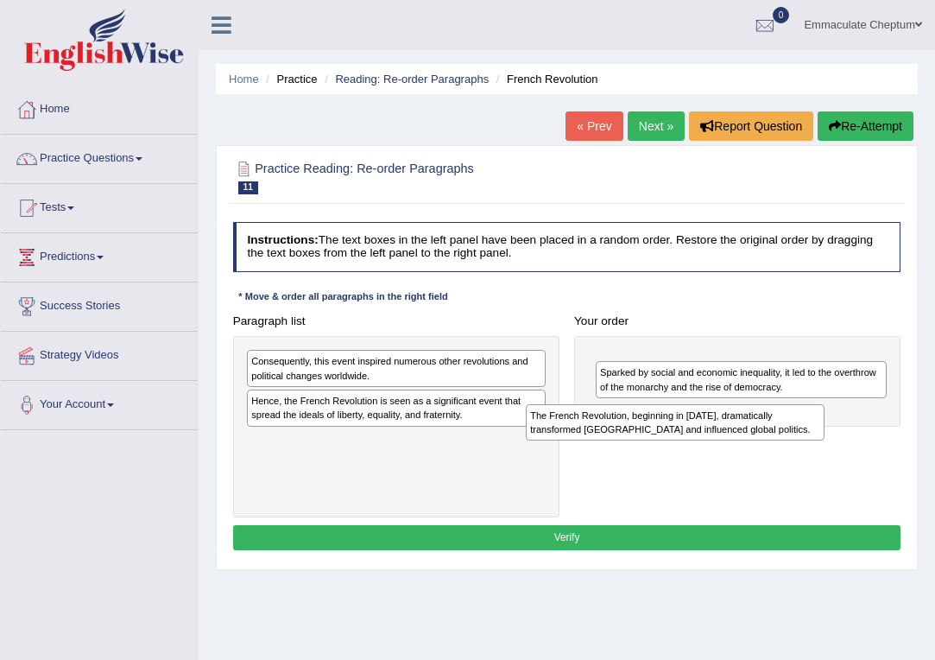
drag, startPoint x: 321, startPoint y: 368, endPoint x: 648, endPoint y: 431, distance: 333.3
click at [648, 432] on div "The French Revolution, beginning in 1789, dramatically transformed France and i…" at bounding box center [675, 422] width 299 height 37
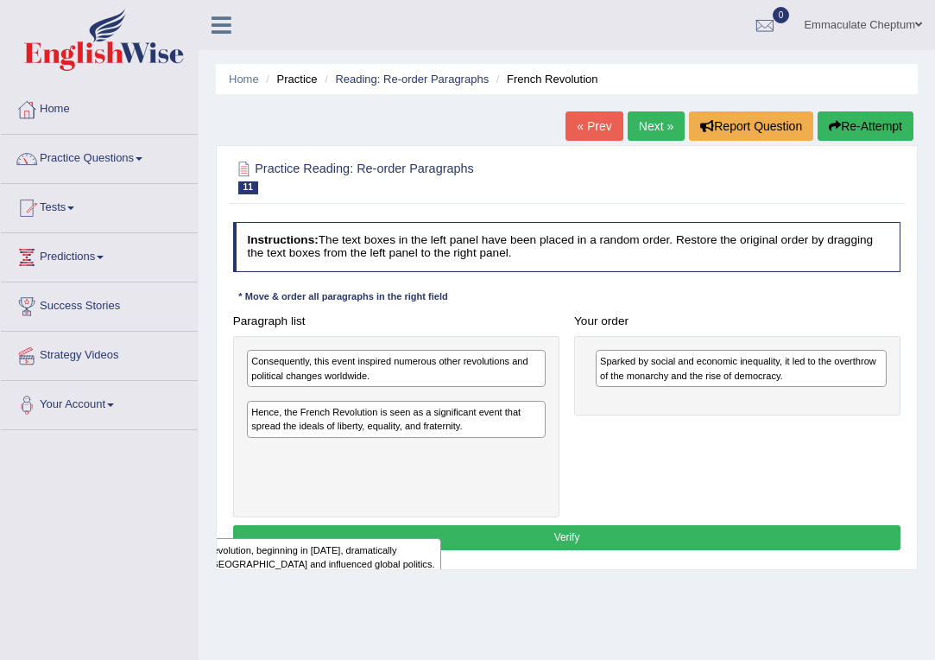
drag, startPoint x: 637, startPoint y: 360, endPoint x: 111, endPoint y: 580, distance: 570.1
click at [111, 580] on div "Toggle navigation Home Practice Questions Speaking Practice Read Aloud Repeat S…" at bounding box center [467, 449] width 935 height 898
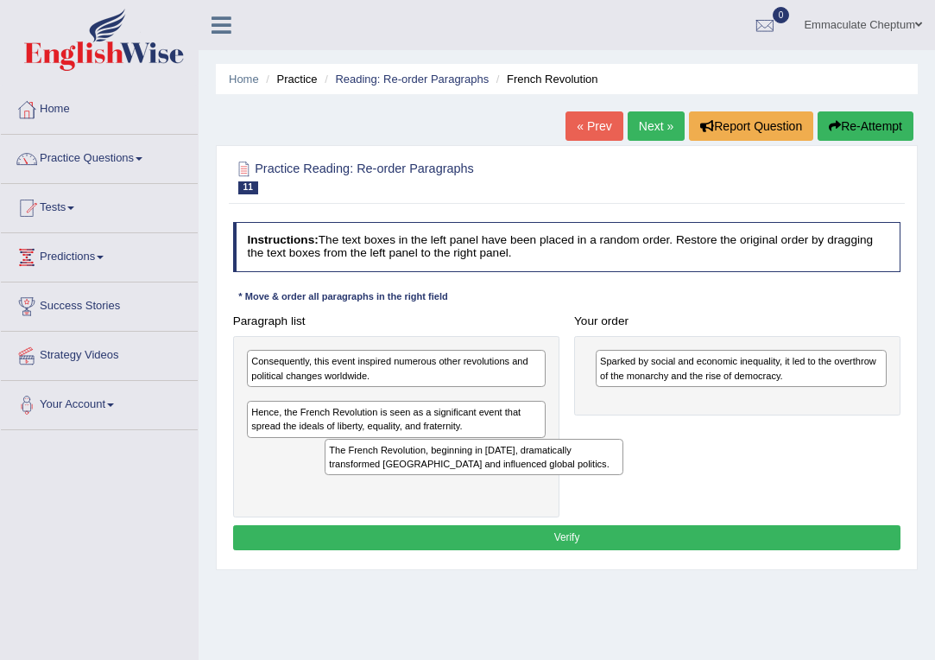
drag, startPoint x: 300, startPoint y: 408, endPoint x: 385, endPoint y: 461, distance: 100.4
click at [386, 462] on div "The French Revolution, beginning in 1789, dramatically transformed France and i…" at bounding box center [474, 457] width 299 height 37
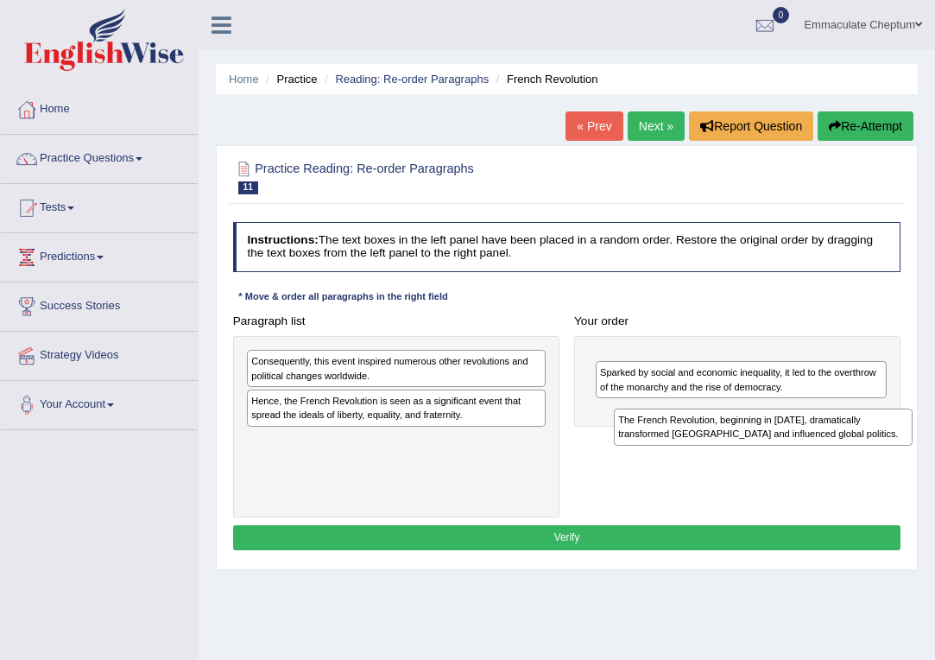
drag, startPoint x: 252, startPoint y: 400, endPoint x: 683, endPoint y: 419, distance: 431.3
click at [683, 420] on div "The French Revolution, beginning in 1789, dramatically transformed France and i…" at bounding box center [763, 426] width 299 height 37
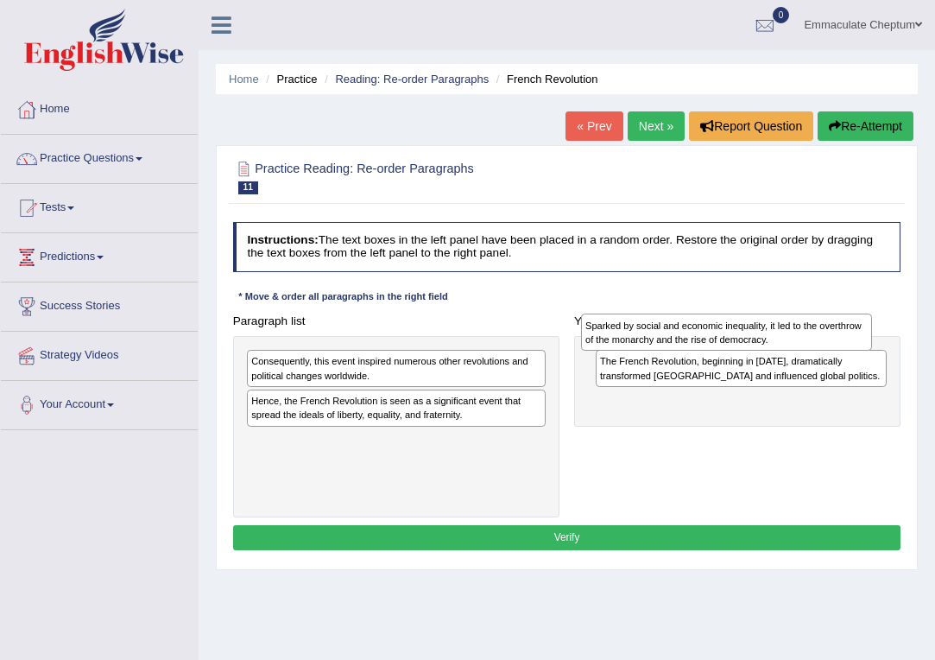
drag, startPoint x: 657, startPoint y: 406, endPoint x: 638, endPoint y: 319, distance: 89.3
click at [638, 319] on div "Sparked by social and economic inequality, it led to the overthrow of the monar…" at bounding box center [726, 331] width 291 height 37
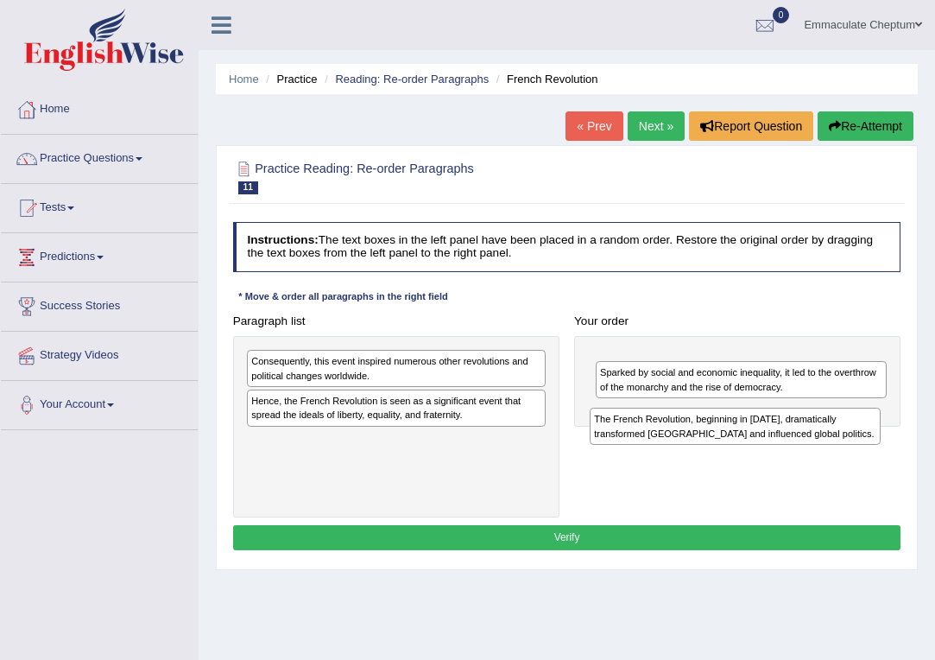
drag, startPoint x: 636, startPoint y: 353, endPoint x: 628, endPoint y: 418, distance: 65.3
click at [628, 418] on div "The French Revolution, beginning in 1789, dramatically transformed France and i…" at bounding box center [735, 426] width 291 height 37
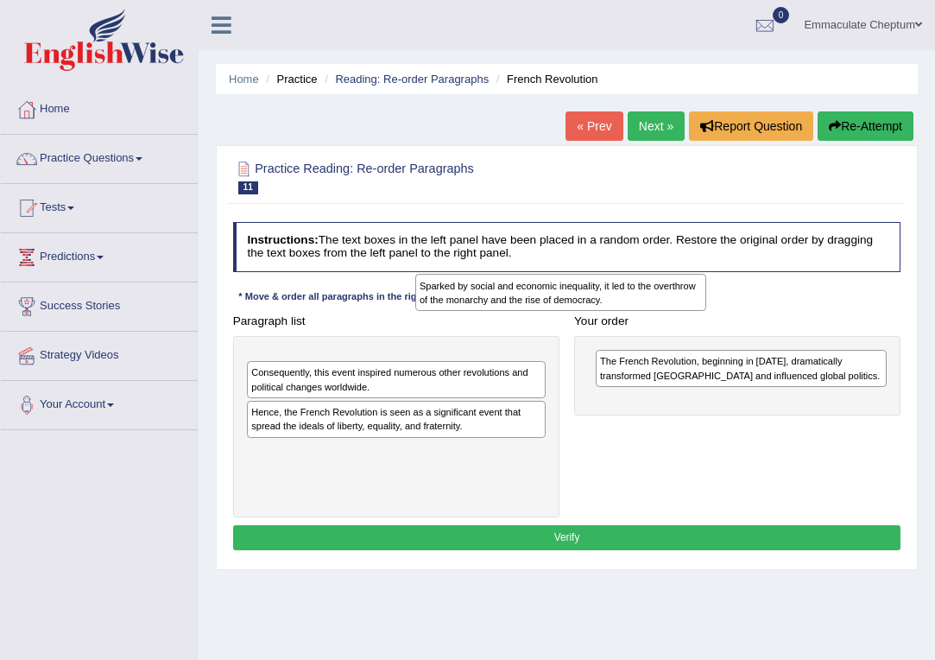
drag, startPoint x: 623, startPoint y: 418, endPoint x: 503, endPoint y: 254, distance: 203.8
click at [484, 274] on div "Sparked by social and economic inequality, it led to the overthrow of the monar…" at bounding box center [560, 292] width 291 height 37
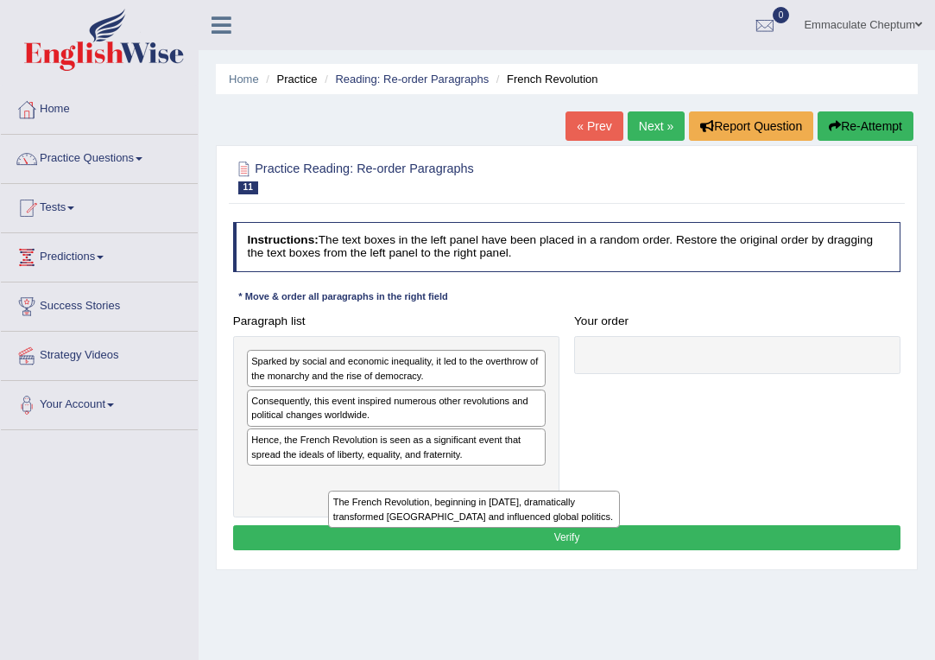
drag, startPoint x: 673, startPoint y: 368, endPoint x: 345, endPoint y: 524, distance: 362.7
click at [345, 525] on div "Instructions: The text boxes in the left panel have been placed in a random ord…" at bounding box center [566, 388] width 675 height 346
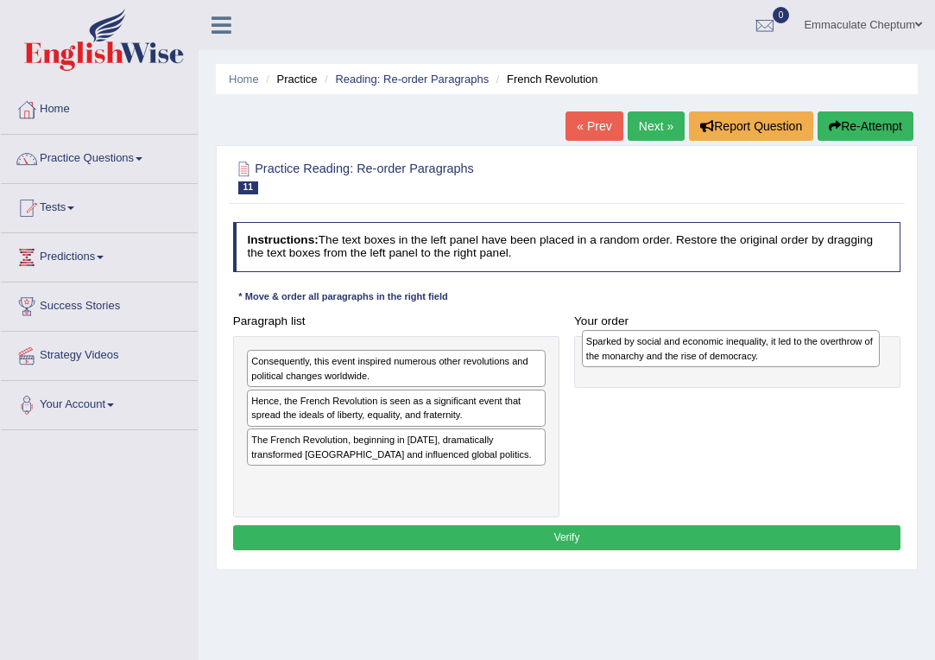
drag, startPoint x: 402, startPoint y: 370, endPoint x: 795, endPoint y: 349, distance: 394.3
click at [795, 349] on div "Sparked by social and economic inequality, it led to the overthrow of the monar…" at bounding box center [731, 348] width 299 height 37
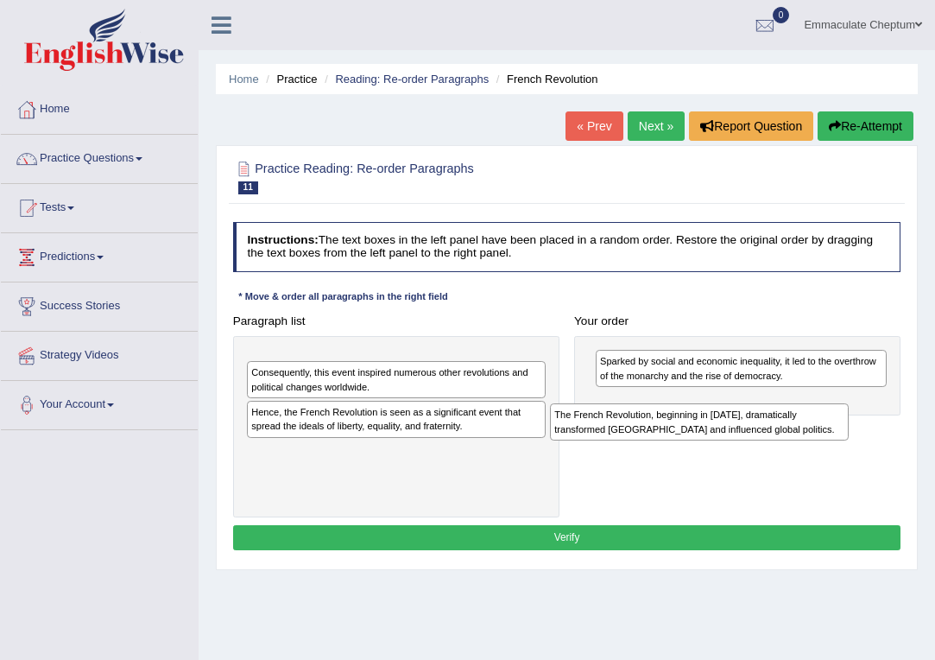
drag, startPoint x: 389, startPoint y: 446, endPoint x: 748, endPoint y: 416, distance: 360.5
click at [748, 416] on div "The French Revolution, beginning in 1789, dramatically transformed France and i…" at bounding box center [699, 421] width 299 height 37
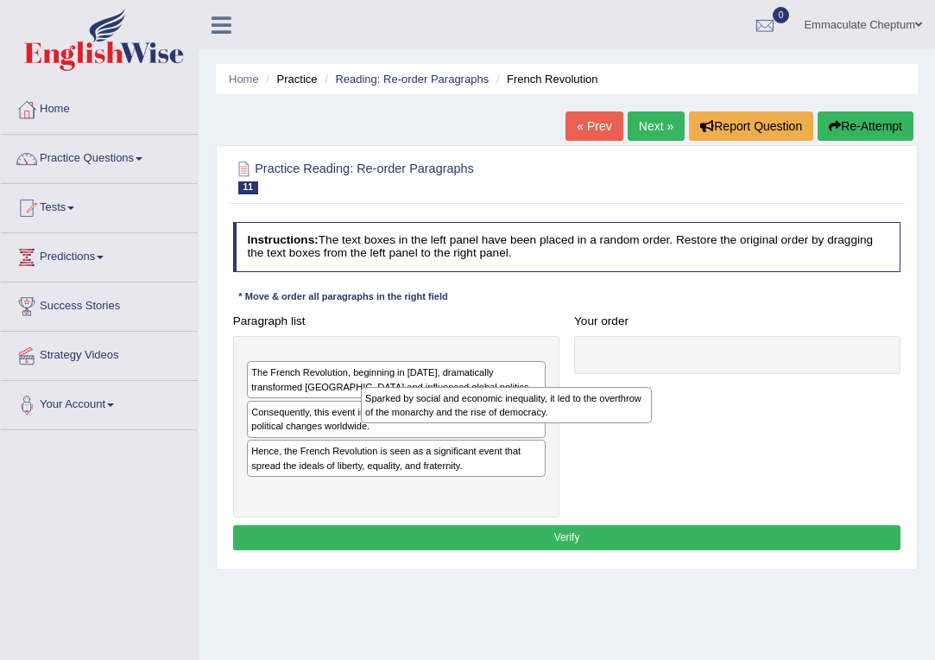
drag, startPoint x: 663, startPoint y: 367, endPoint x: 312, endPoint y: 414, distance: 354.6
click at [361, 414] on div "Sparked by social and economic inequality, it led to the overthrow of the monar…" at bounding box center [506, 405] width 291 height 37
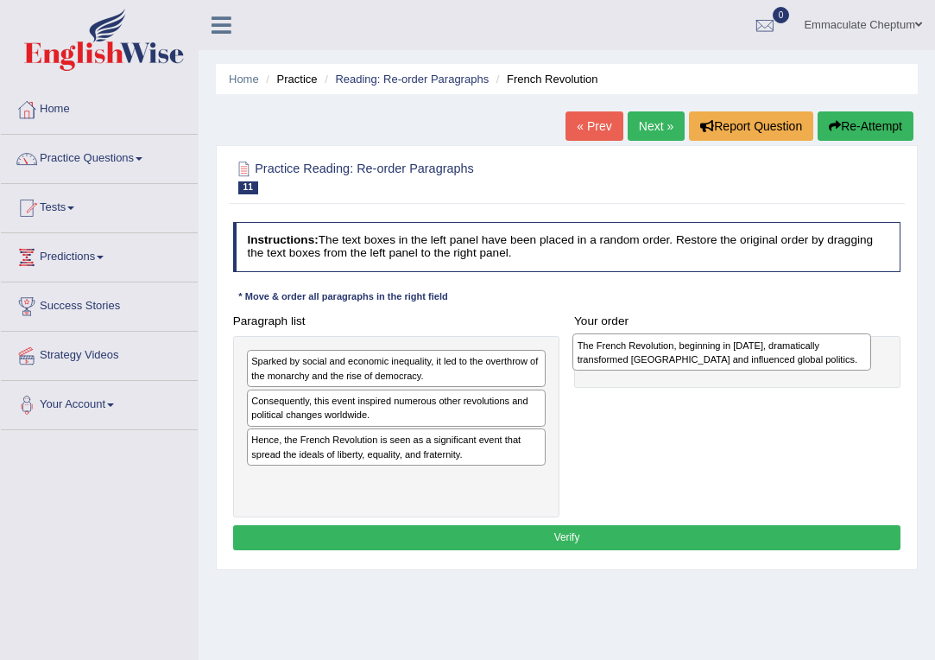
drag, startPoint x: 300, startPoint y: 408, endPoint x: 683, endPoint y: 343, distance: 389.0
click at [683, 343] on div "The French Revolution, beginning in 1789, dramatically transformed France and i…" at bounding box center [721, 351] width 299 height 37
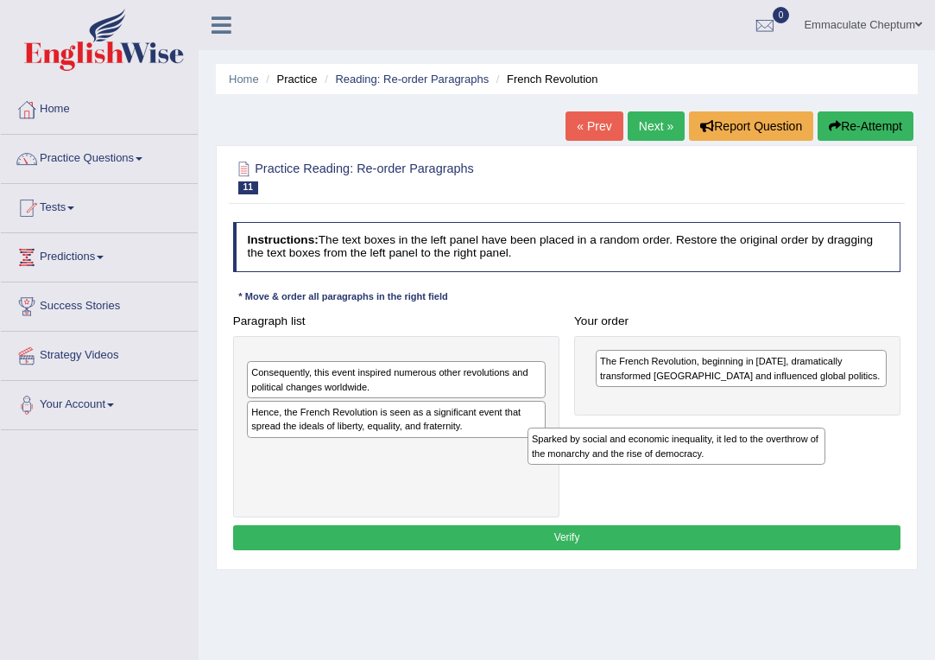
drag, startPoint x: 427, startPoint y: 376, endPoint x: 766, endPoint y: 465, distance: 351.0
click at [766, 465] on div "Paragraph list Sparked by social and economic inequality, it led to the overthr…" at bounding box center [566, 412] width 683 height 209
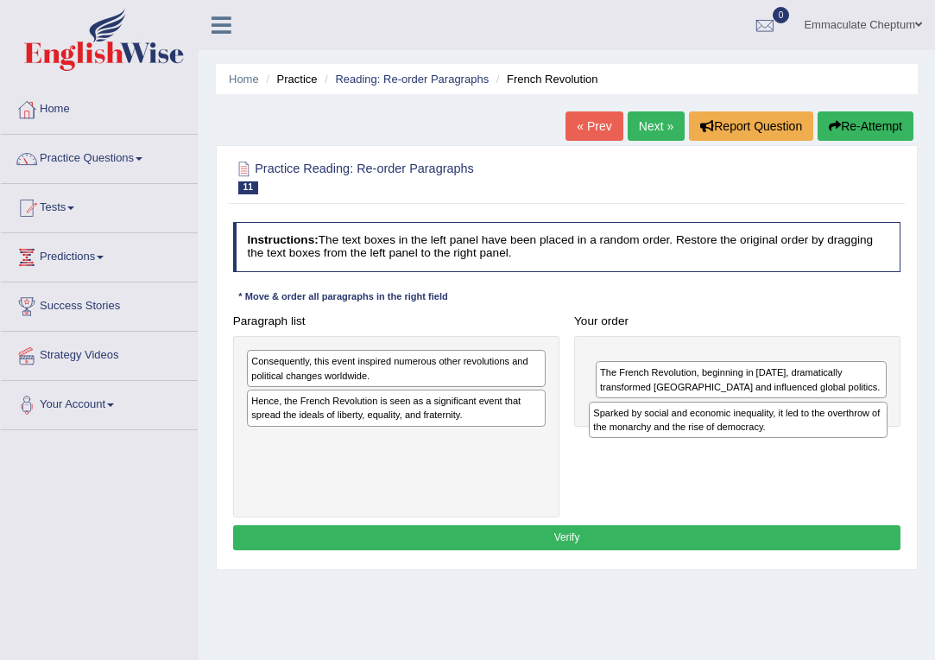
drag, startPoint x: 441, startPoint y: 366, endPoint x: 843, endPoint y: 427, distance: 406.0
click at [843, 427] on div "Sparked by social and economic inequality, it led to the overthrow of the monar…" at bounding box center [738, 420] width 299 height 37
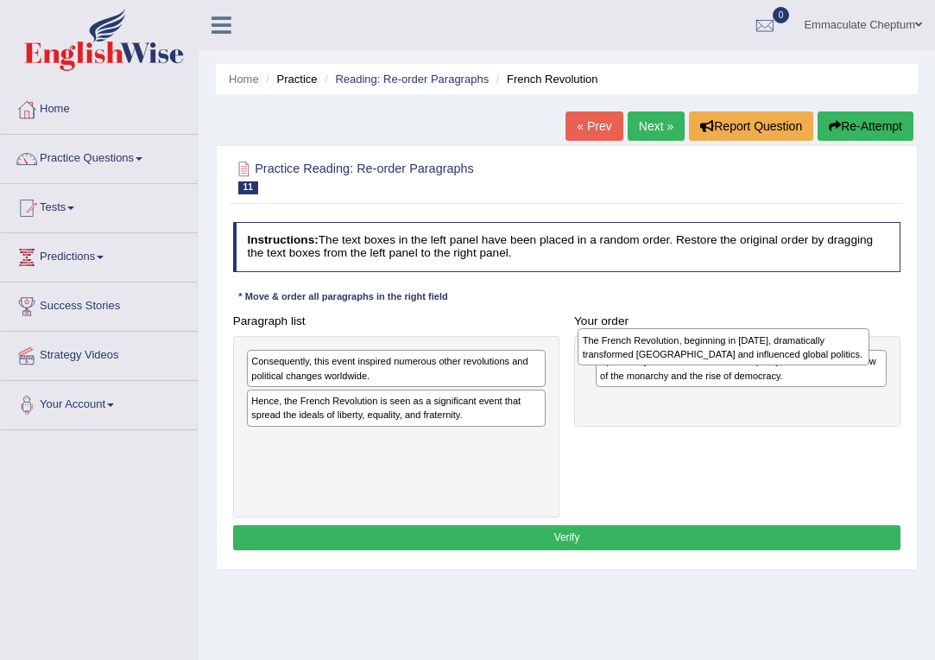
drag, startPoint x: 745, startPoint y: 407, endPoint x: 724, endPoint y: 336, distance: 73.8
click at [724, 336] on div "The French Revolution, beginning in 1789, dramatically transformed France and i…" at bounding box center [723, 346] width 291 height 37
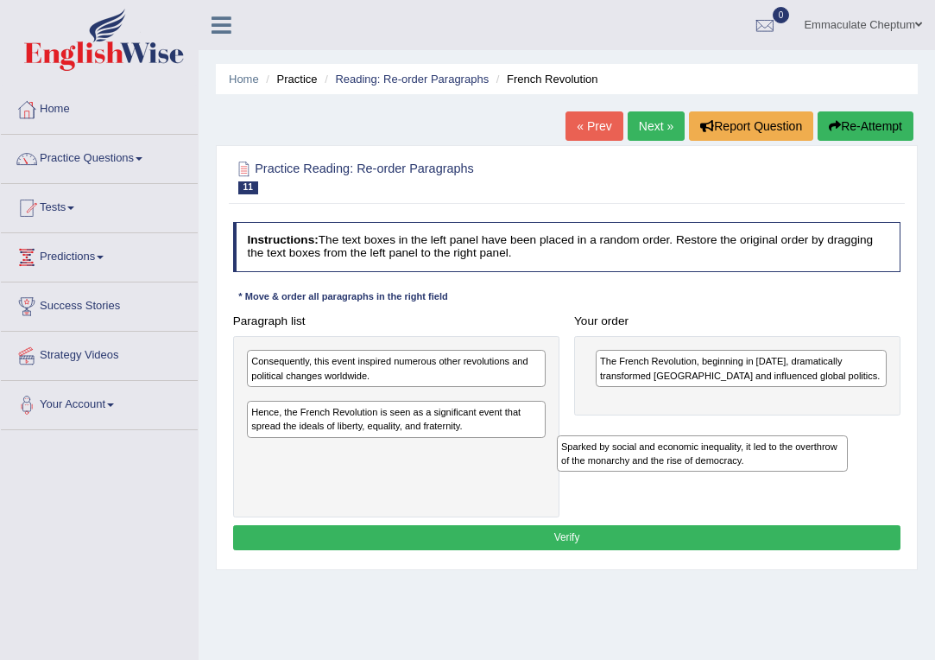
drag, startPoint x: 717, startPoint y: 356, endPoint x: 680, endPoint y: 456, distance: 106.5
click at [680, 456] on div "Sparked by social and economic inequality, it led to the overthrow of the monar…" at bounding box center [702, 453] width 291 height 37
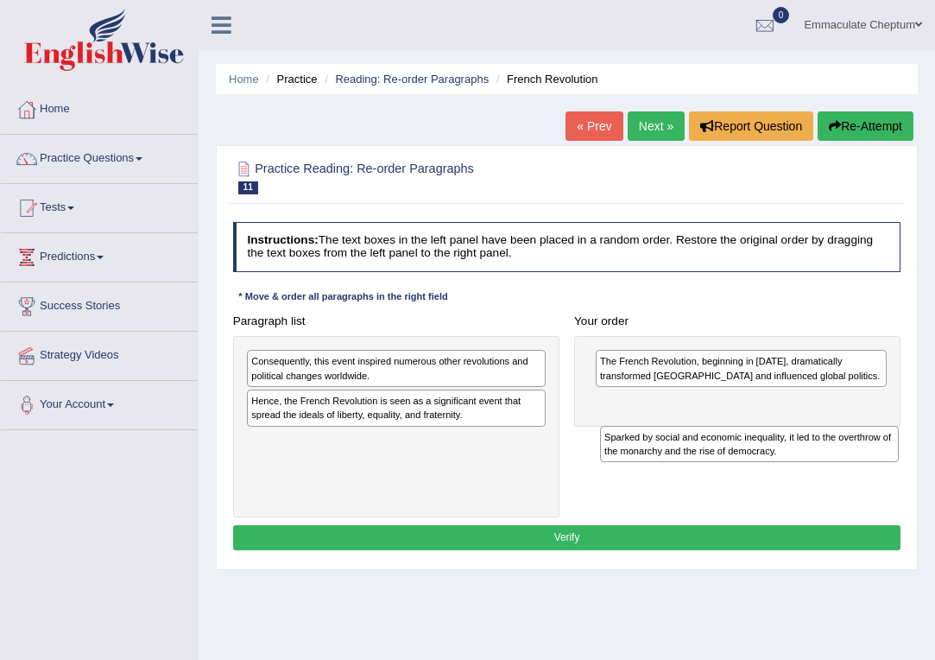
drag, startPoint x: 381, startPoint y: 416, endPoint x: 813, endPoint y: 469, distance: 435.8
click at [813, 463] on div "Sparked by social and economic inequality, it led to the overthrow of the monar…" at bounding box center [749, 444] width 299 height 37
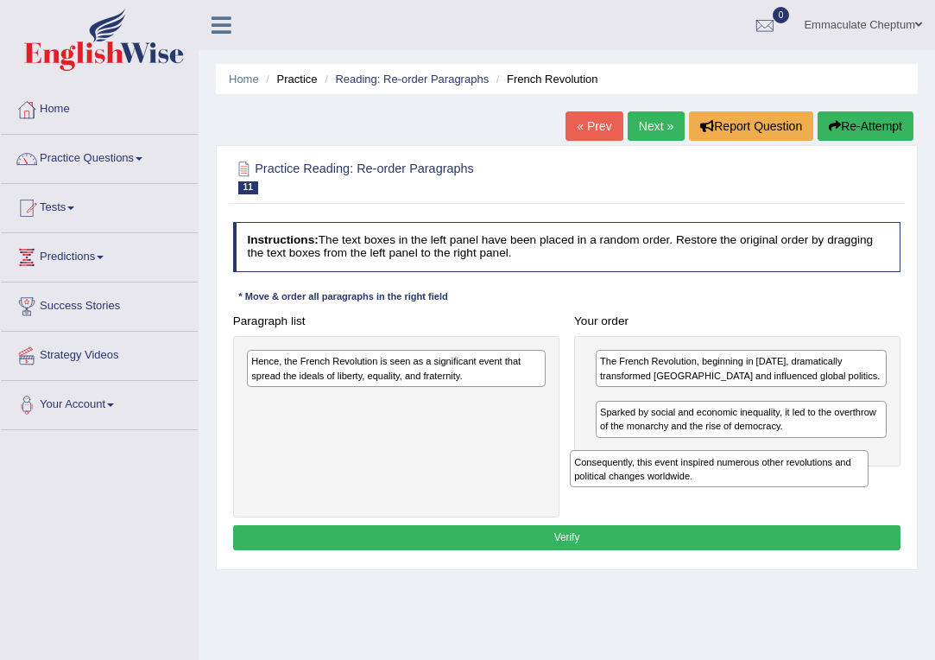
drag, startPoint x: 294, startPoint y: 357, endPoint x: 670, endPoint y: 486, distance: 397.0
click at [670, 486] on div "Consequently, this event inspired numerous other revolutions and political chan…" at bounding box center [719, 468] width 299 height 37
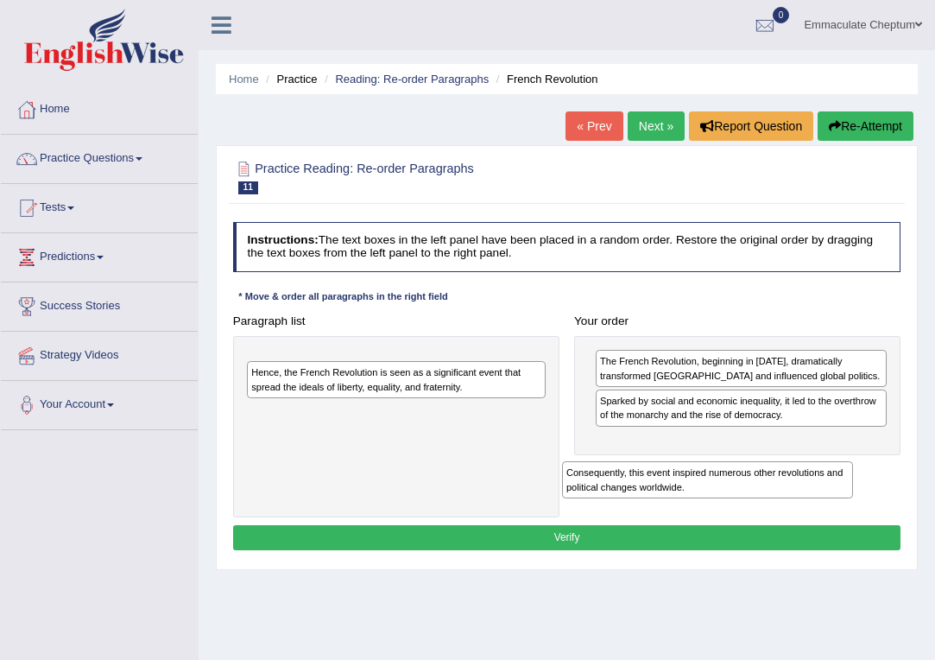
drag, startPoint x: 628, startPoint y: 408, endPoint x: 587, endPoint y: 494, distance: 94.6
click at [587, 494] on div "Consequently, this event inspired numerous other revolutions and political chan…" at bounding box center [707, 479] width 291 height 37
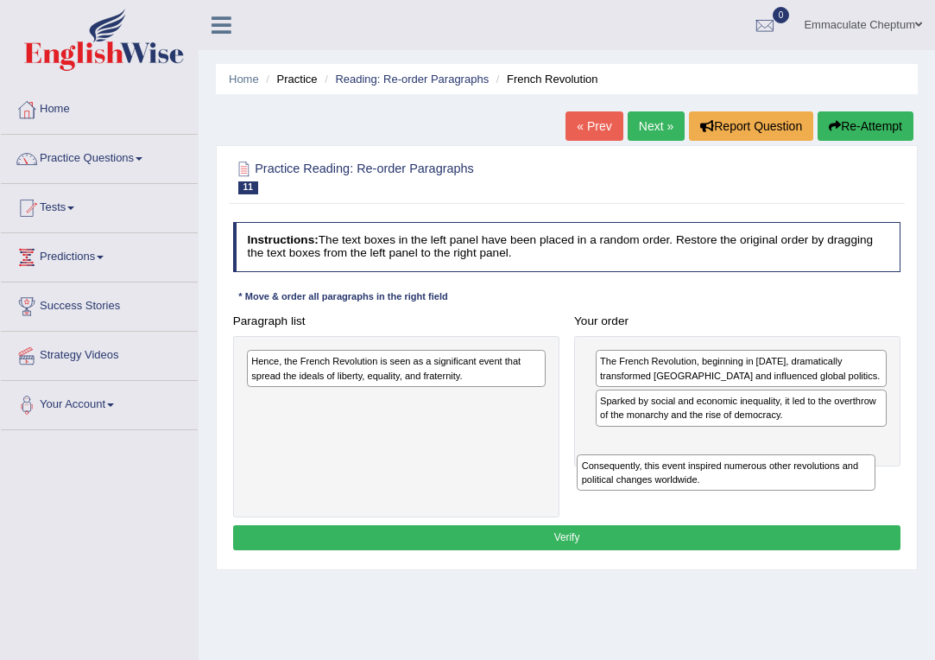
drag, startPoint x: 355, startPoint y: 370, endPoint x: 743, endPoint y: 493, distance: 406.6
click at [743, 493] on div "Paragraph list Consequently, this event inspired numerous other revolutions and…" at bounding box center [566, 412] width 683 height 209
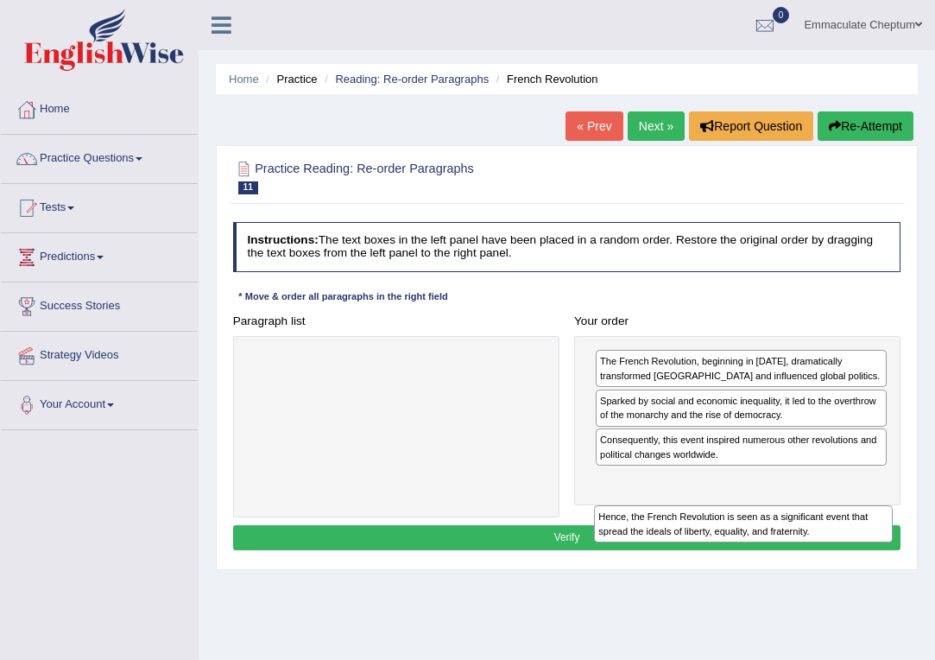
drag, startPoint x: 387, startPoint y: 372, endPoint x: 780, endPoint y: 549, distance: 430.9
click at [781, 549] on div "Instructions: The text boxes in the left panel have been placed in a random ord…" at bounding box center [566, 388] width 675 height 346
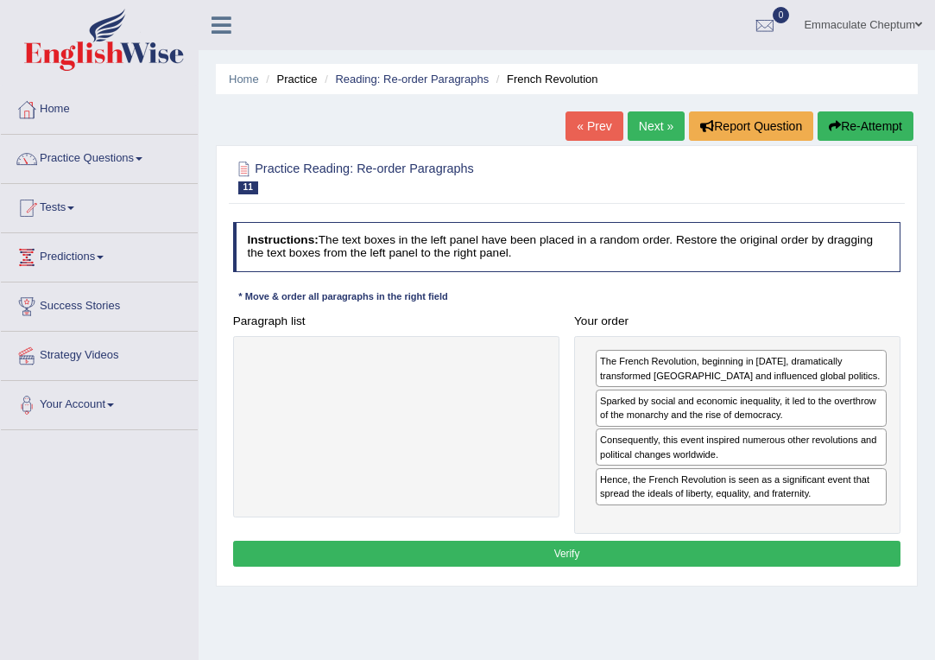
click at [736, 558] on button "Verify" at bounding box center [567, 553] width 668 height 25
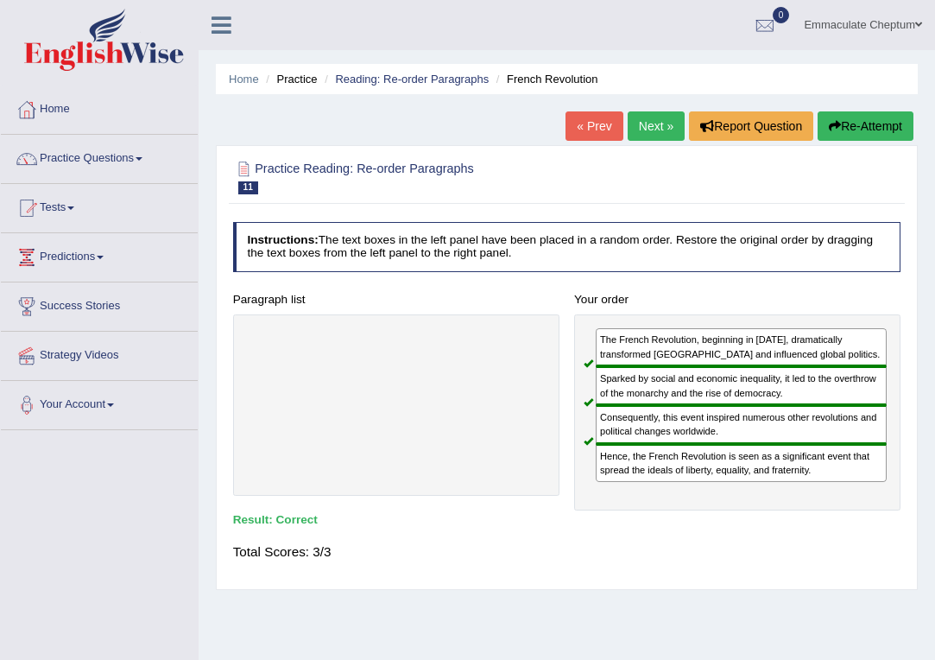
click at [648, 119] on link "Next »" at bounding box center [656, 125] width 57 height 29
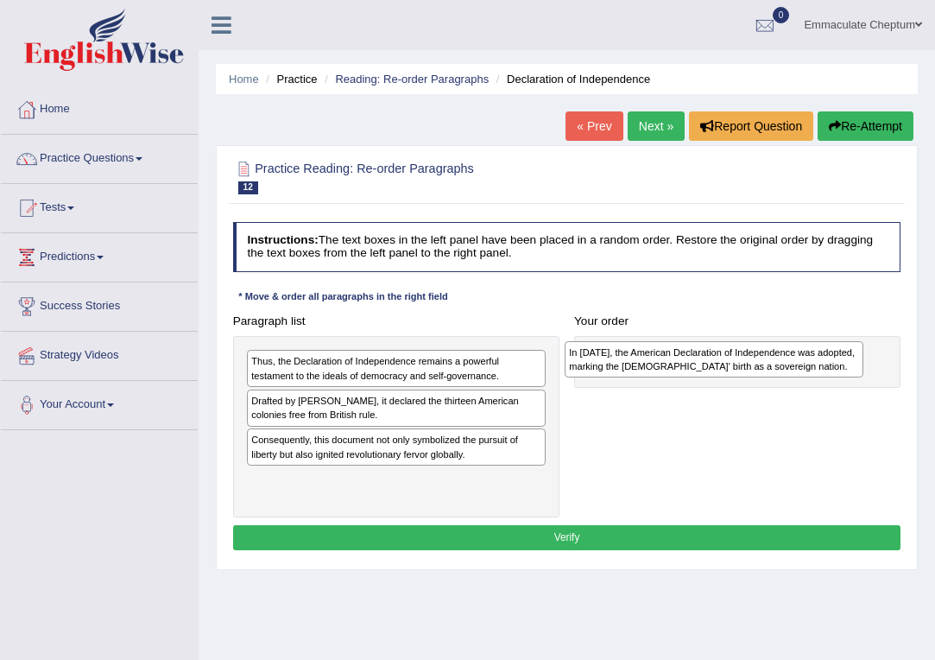
drag, startPoint x: 398, startPoint y: 484, endPoint x: 771, endPoint y: 337, distance: 401.2
click at [771, 337] on div "Paragraph list Thus, the Declaration of Independence remains a powerful testame…" at bounding box center [566, 412] width 683 height 209
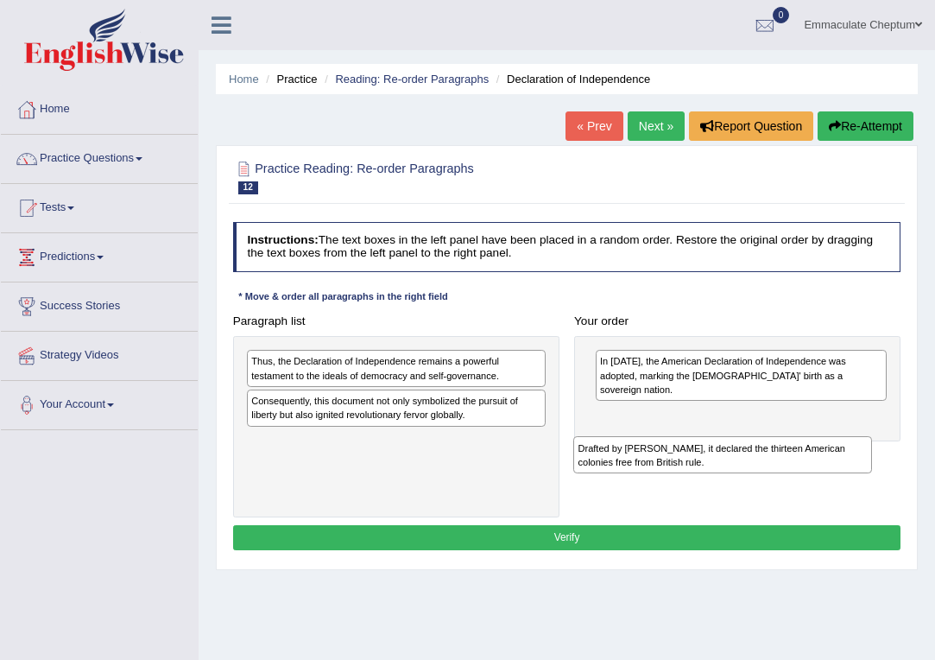
drag, startPoint x: 377, startPoint y: 407, endPoint x: 761, endPoint y: 460, distance: 387.1
click at [761, 460] on div "Drafted by Thomas Jefferson, it declared the thirteen American colonies free fr…" at bounding box center [722, 454] width 299 height 37
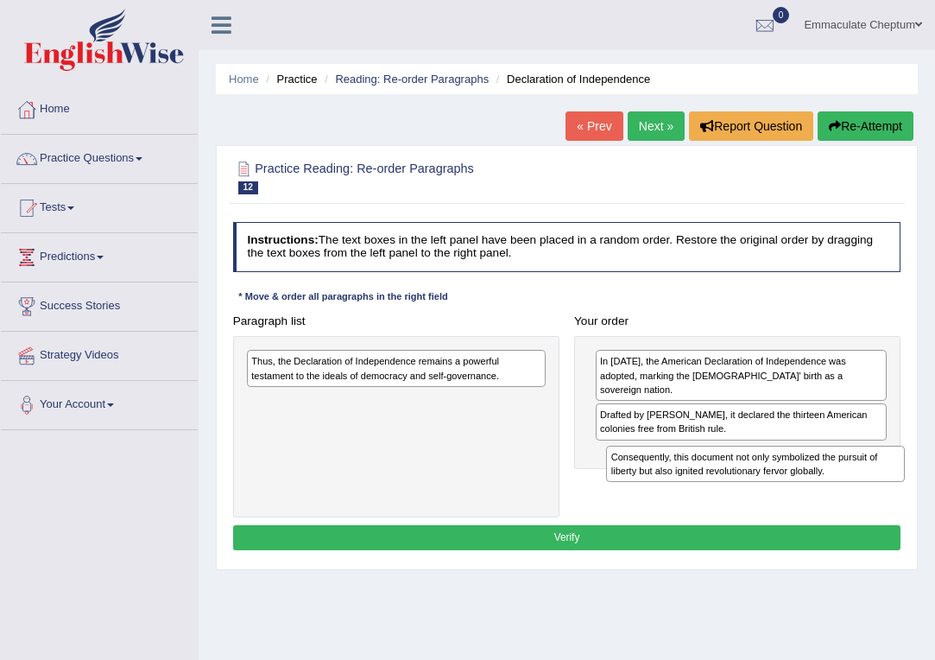
drag, startPoint x: 438, startPoint y: 404, endPoint x: 860, endPoint y: 471, distance: 427.4
click at [860, 471] on div "Consequently, this document not only symbolized the pursuit of liberty but also…" at bounding box center [755, 464] width 299 height 37
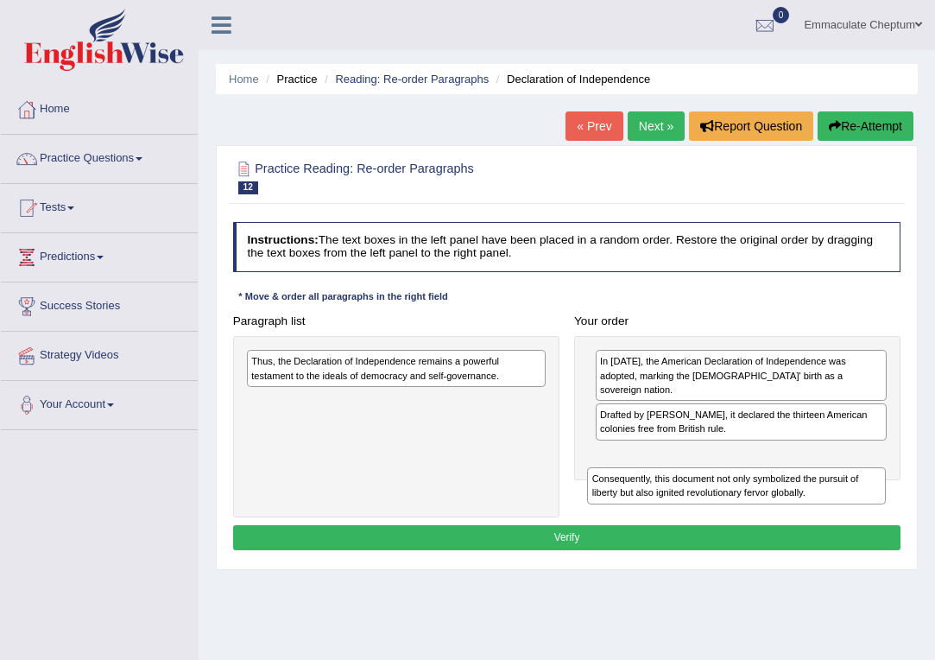
drag, startPoint x: 341, startPoint y: 406, endPoint x: 744, endPoint y: 491, distance: 412.2
click at [744, 491] on div "Consequently, this document not only symbolized the pursuit of liberty but also…" at bounding box center [736, 485] width 299 height 37
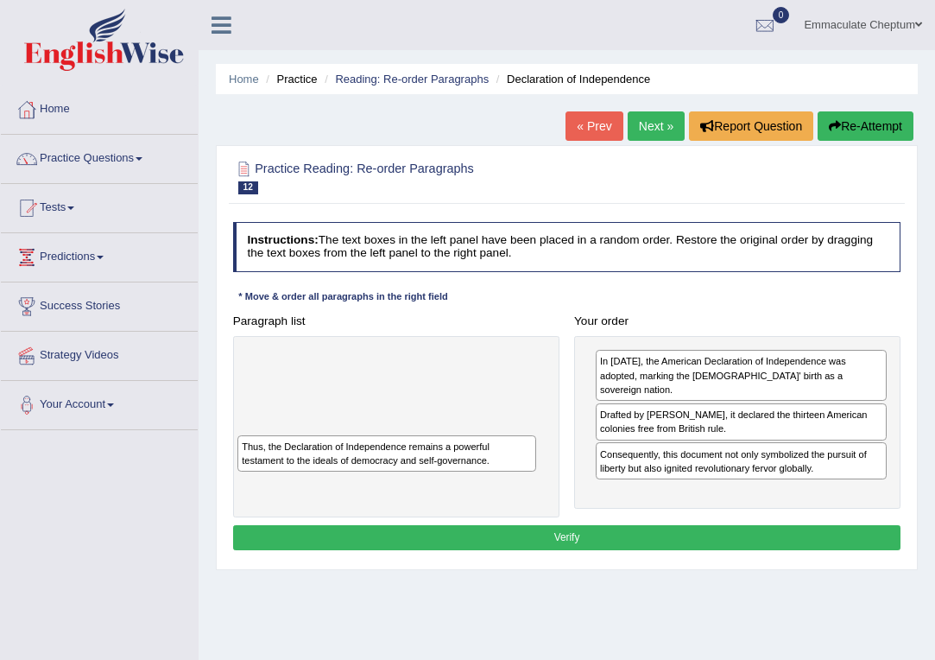
drag, startPoint x: 451, startPoint y: 358, endPoint x: 417, endPoint y: 452, distance: 100.0
click at [417, 452] on div "Thus, the Declaration of Independence remains a powerful testament to the ideal…" at bounding box center [386, 453] width 299 height 37
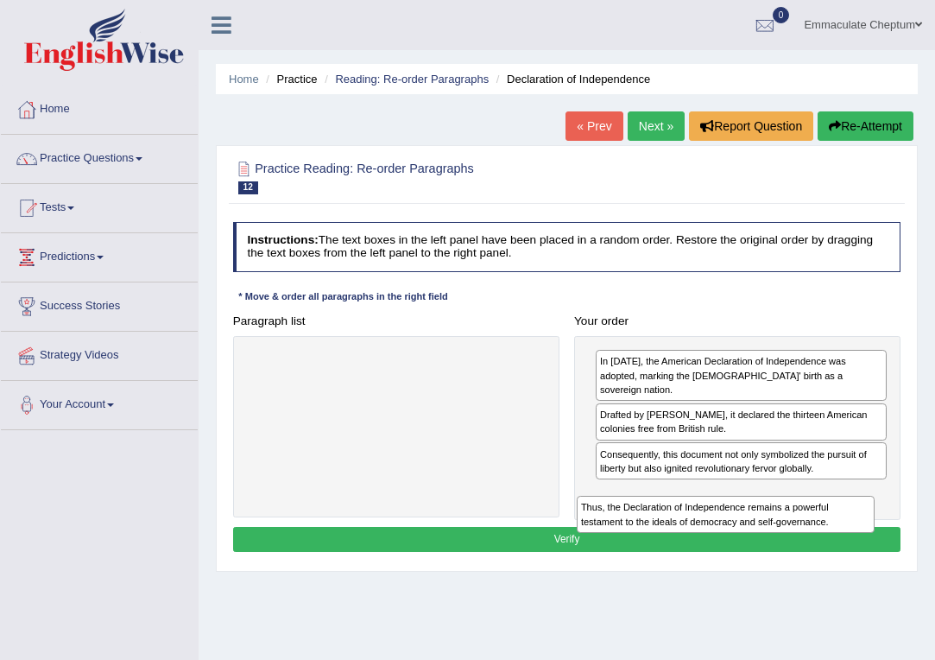
drag, startPoint x: 373, startPoint y: 370, endPoint x: 759, endPoint y: 540, distance: 421.8
click at [760, 541] on div "Instructions: The text boxes in the left panel have been placed in a random ord…" at bounding box center [566, 389] width 675 height 349
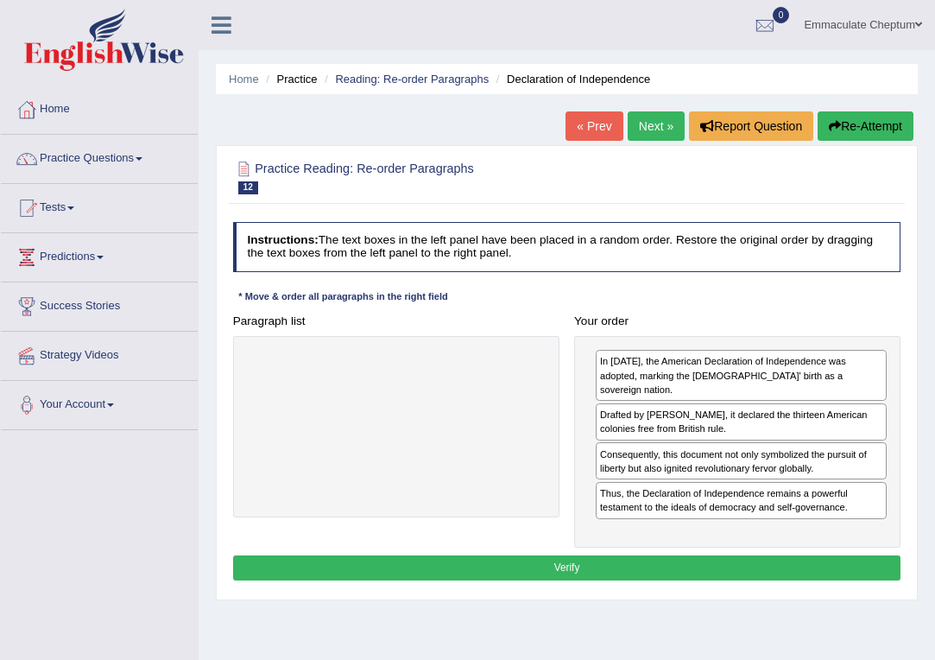
click at [727, 555] on button "Verify" at bounding box center [567, 567] width 668 height 25
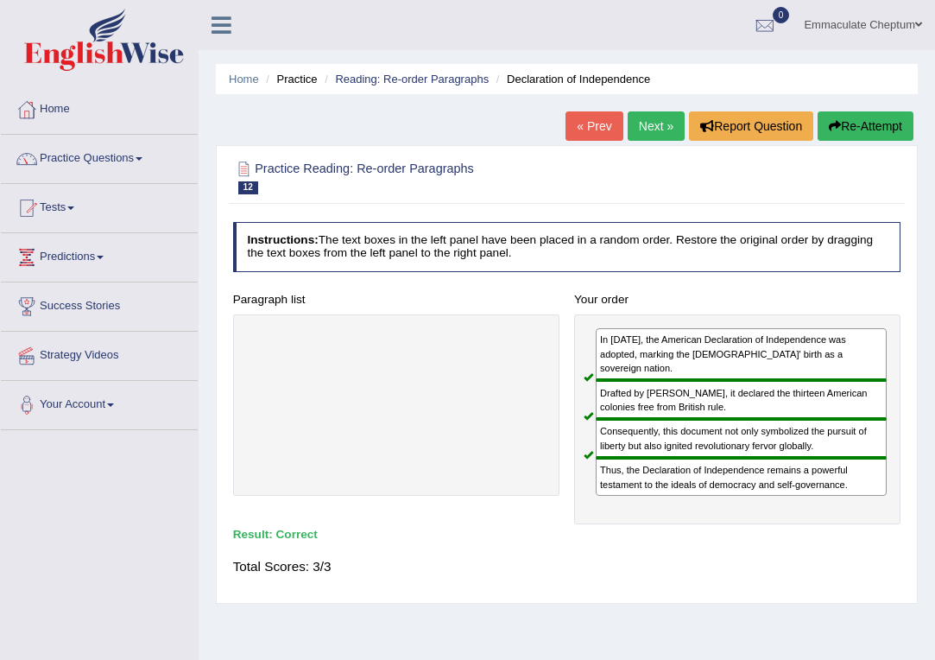
click at [658, 126] on link "Next »" at bounding box center [656, 125] width 57 height 29
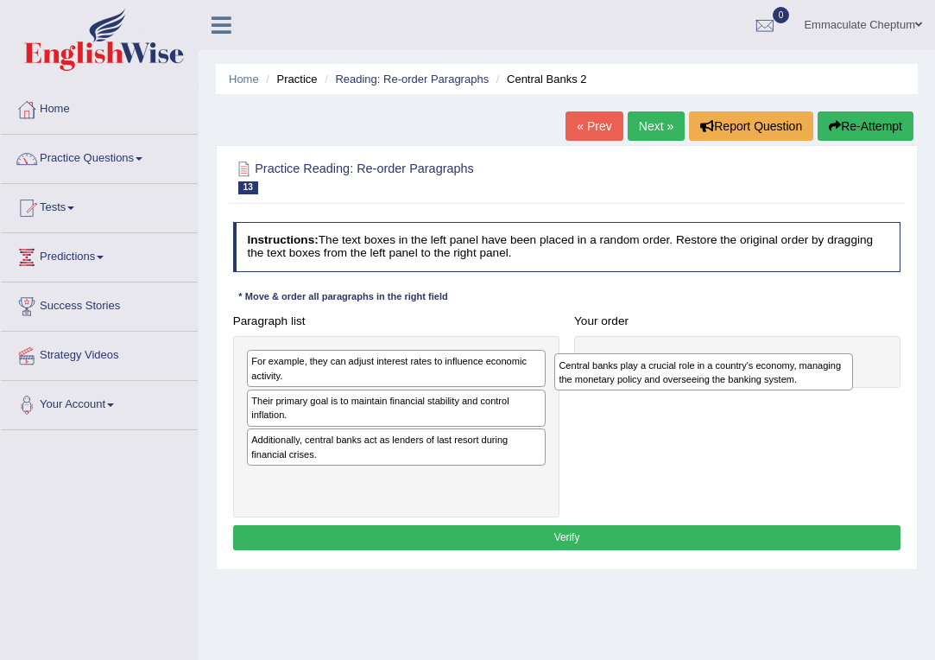
drag, startPoint x: 338, startPoint y: 409, endPoint x: 699, endPoint y: 367, distance: 362.5
click at [699, 367] on div "Central banks play a crucial role in a country's economy, managing the monetary…" at bounding box center [703, 371] width 299 height 37
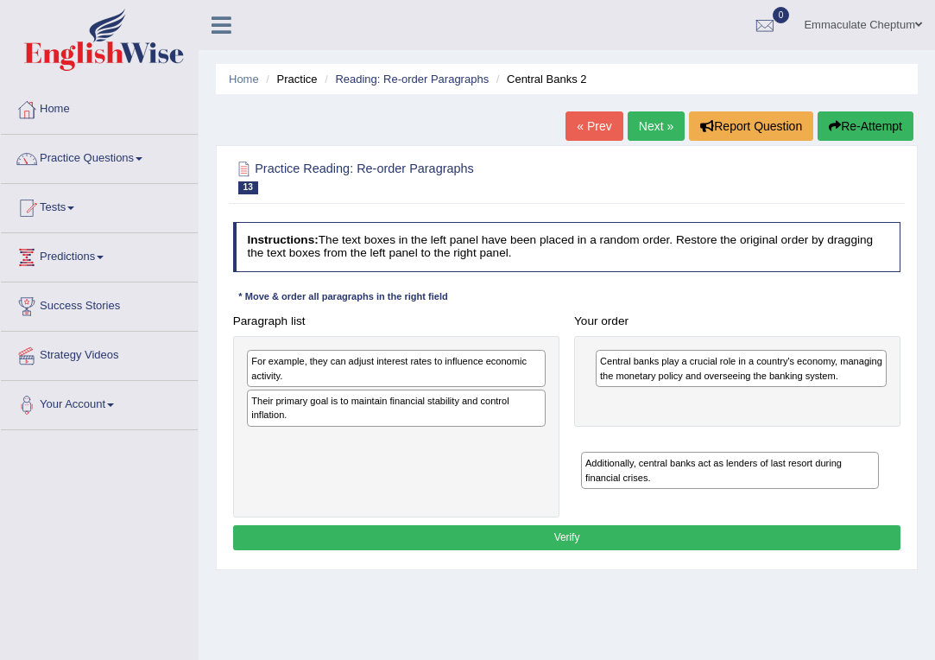
drag, startPoint x: 372, startPoint y: 446, endPoint x: 764, endPoint y: 469, distance: 392.7
click at [764, 469] on div "Additionally, central banks act as lenders of last resort during financial cris…" at bounding box center [730, 470] width 299 height 37
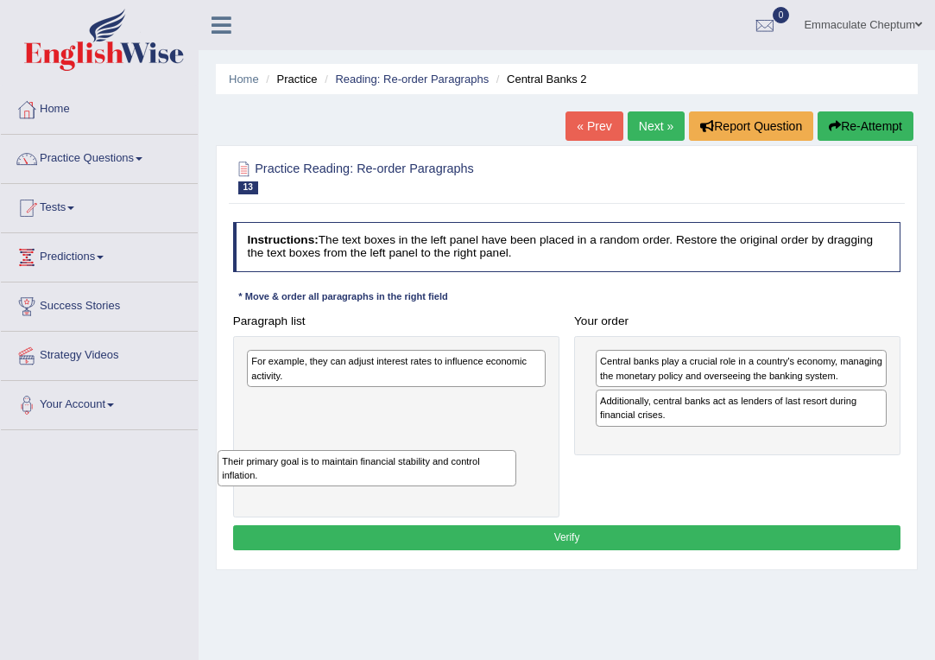
drag, startPoint x: 402, startPoint y: 402, endPoint x: 360, endPoint y: 468, distance: 77.6
click at [360, 468] on div "Their primary goal is to maintain financial stability and control inflation." at bounding box center [367, 468] width 299 height 37
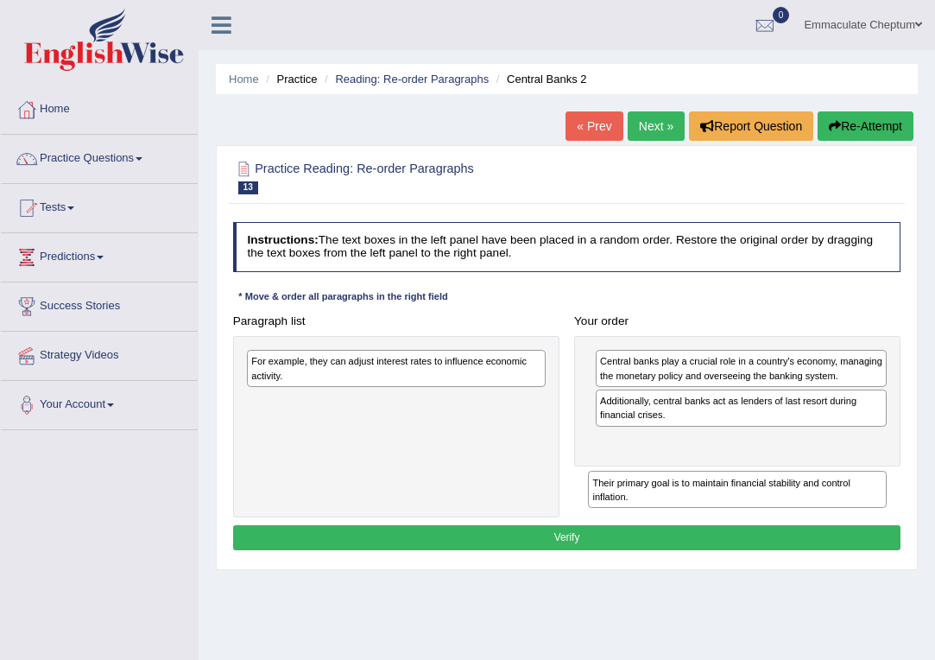
drag, startPoint x: 352, startPoint y: 406, endPoint x: 753, endPoint y: 503, distance: 412.2
click at [753, 503] on div "Their primary goal is to maintain financial stability and control inflation." at bounding box center [737, 489] width 299 height 37
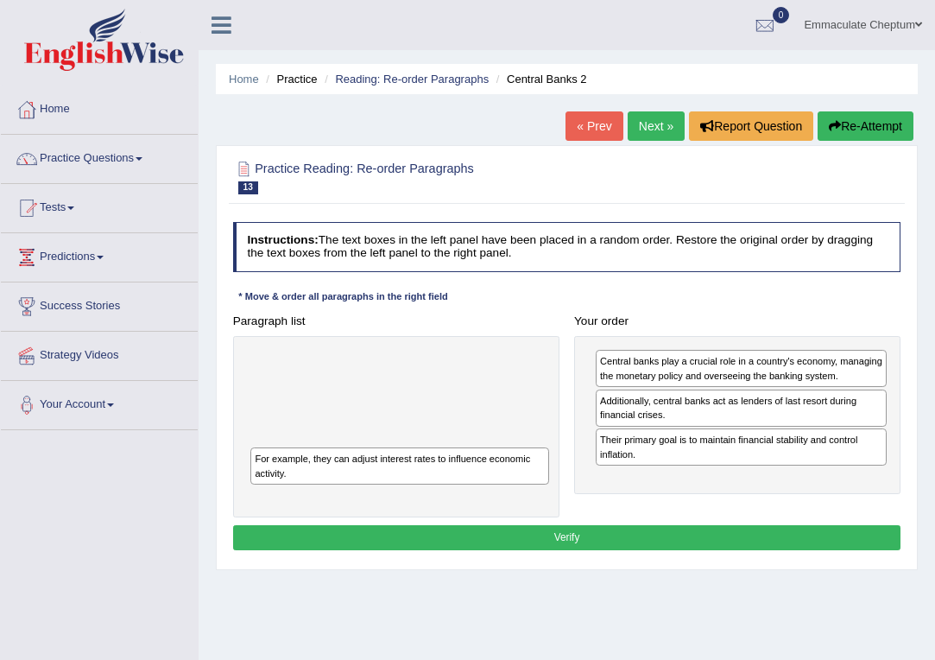
drag, startPoint x: 344, startPoint y: 357, endPoint x: 332, endPoint y: 446, distance: 90.6
click at [332, 447] on div "For example, they can adjust interest rates to influence economic activity." at bounding box center [399, 465] width 299 height 37
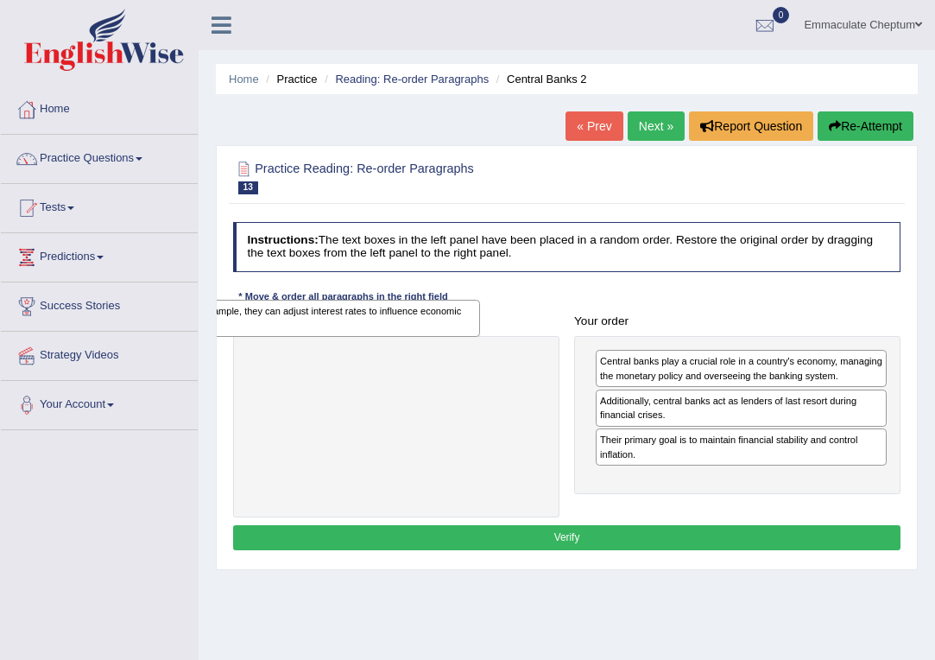
drag, startPoint x: 311, startPoint y: 365, endPoint x: 236, endPoint y: 317, distance: 89.3
click at [236, 317] on div "For example, they can adjust interest rates to influence economic activity." at bounding box center [330, 318] width 299 height 37
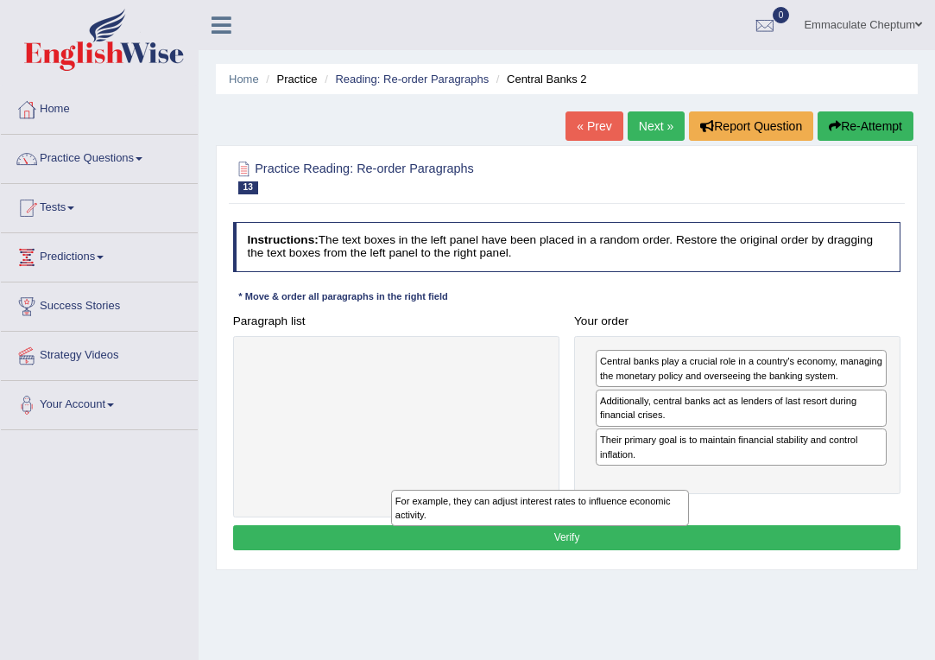
drag, startPoint x: 343, startPoint y: 350, endPoint x: 510, endPoint y: 512, distance: 233.3
click at [510, 512] on div "For example, they can adjust interest rates to influence economic activity." at bounding box center [540, 508] width 299 height 37
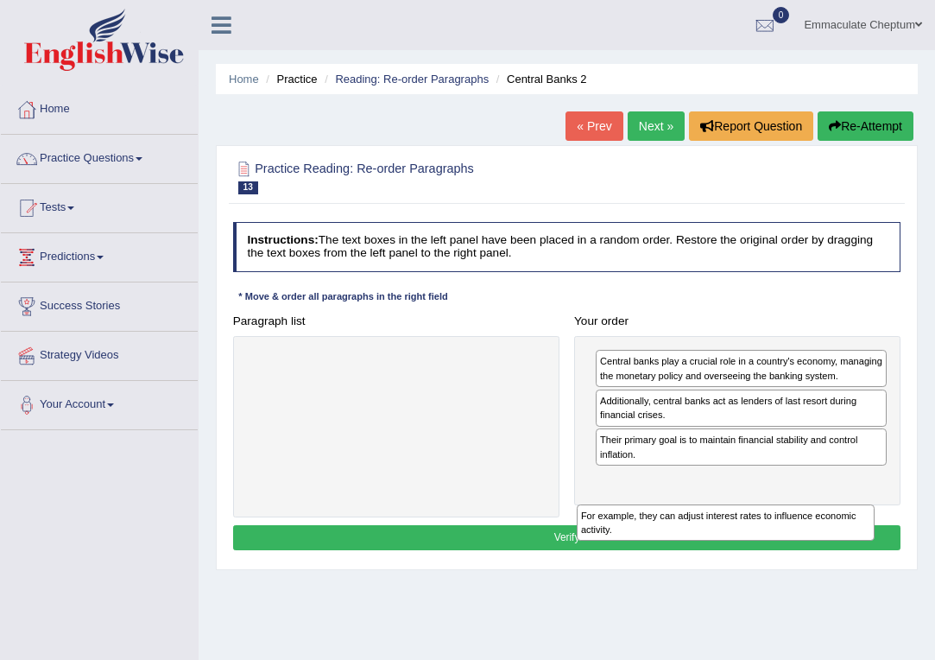
drag, startPoint x: 322, startPoint y: 360, endPoint x: 710, endPoint y: 541, distance: 427.6
click at [710, 541] on div "Instructions: The text boxes in the left panel have been placed in a random ord…" at bounding box center [566, 388] width 675 height 346
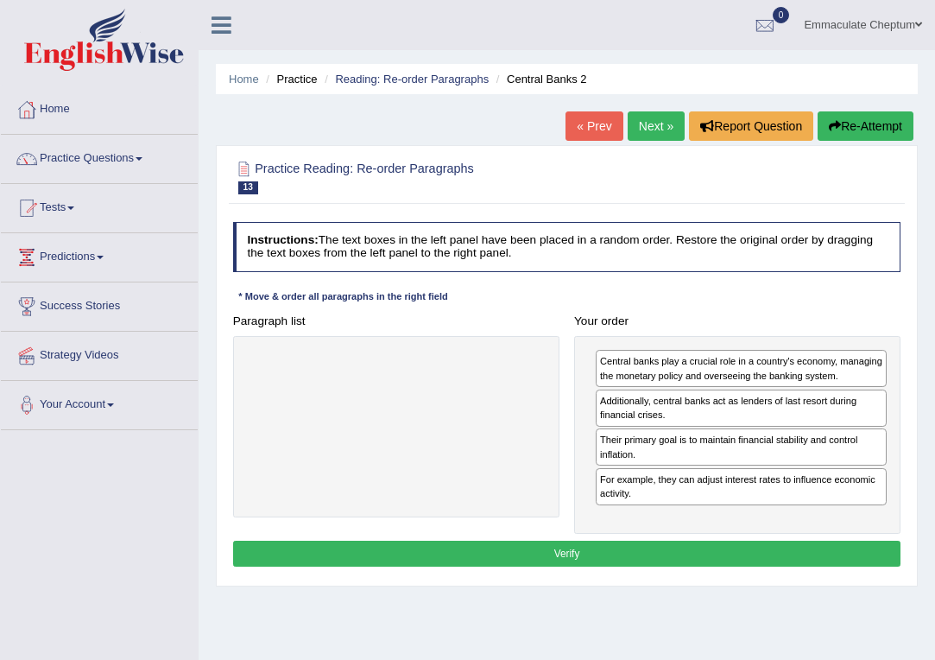
click at [649, 566] on button "Verify" at bounding box center [567, 553] width 668 height 25
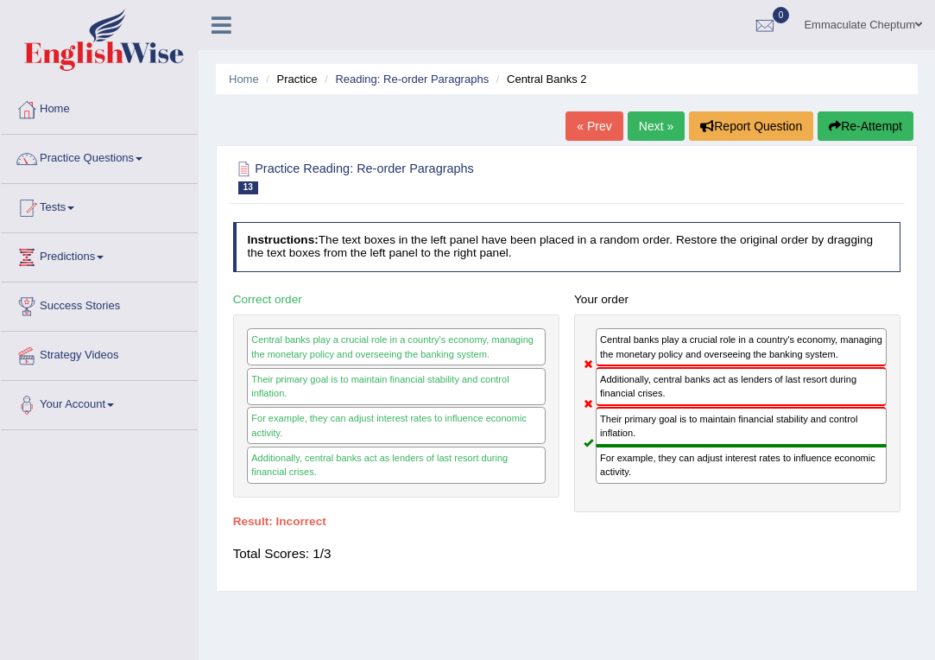
click at [640, 125] on link "Next »" at bounding box center [656, 125] width 57 height 29
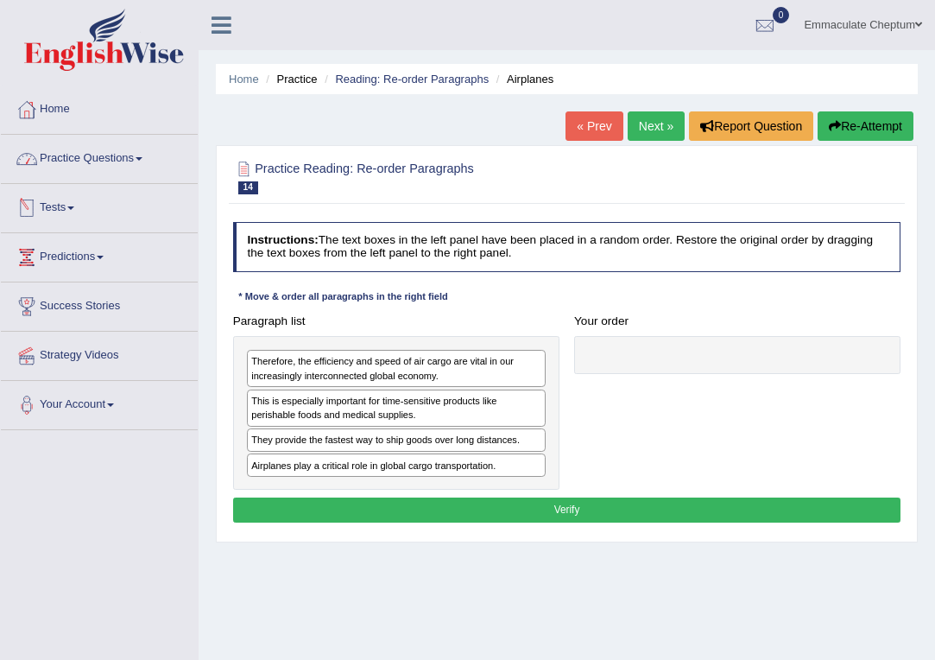
click at [74, 168] on link "Practice Questions" at bounding box center [99, 156] width 197 height 43
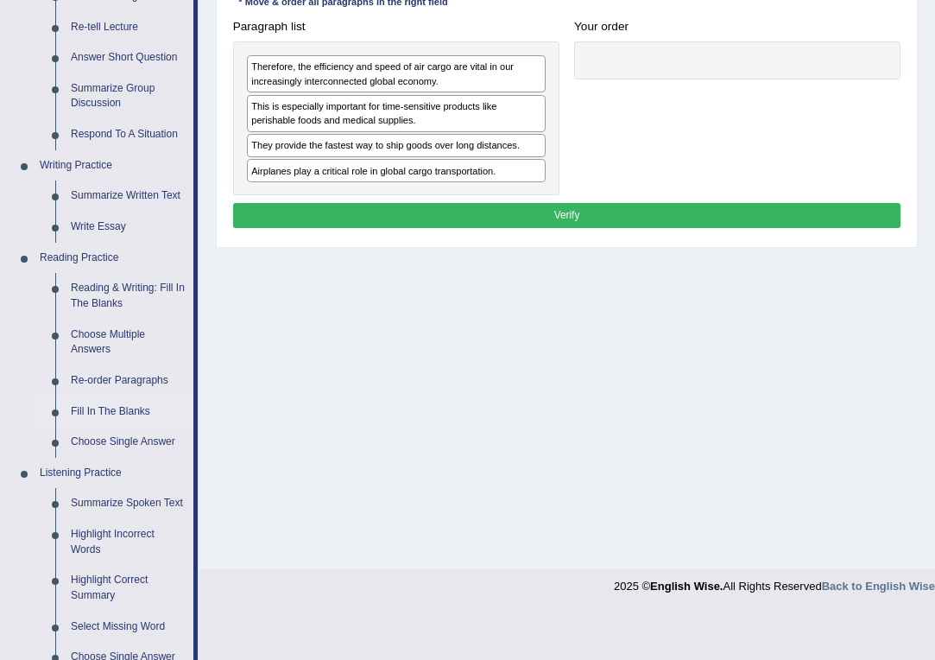
scroll to position [294, 0]
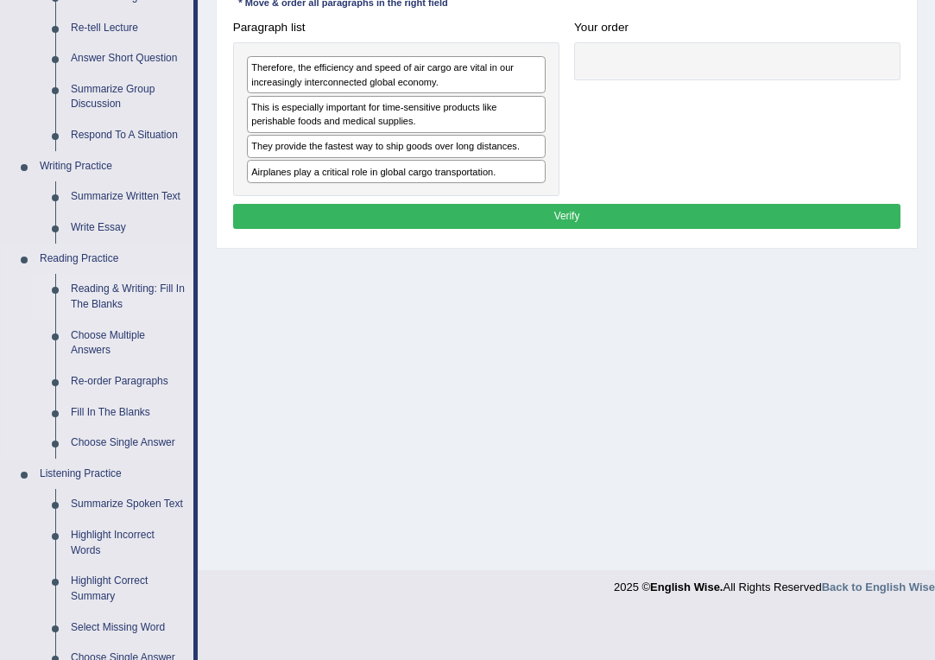
click at [103, 290] on link "Reading & Writing: Fill In The Blanks" at bounding box center [128, 297] width 130 height 46
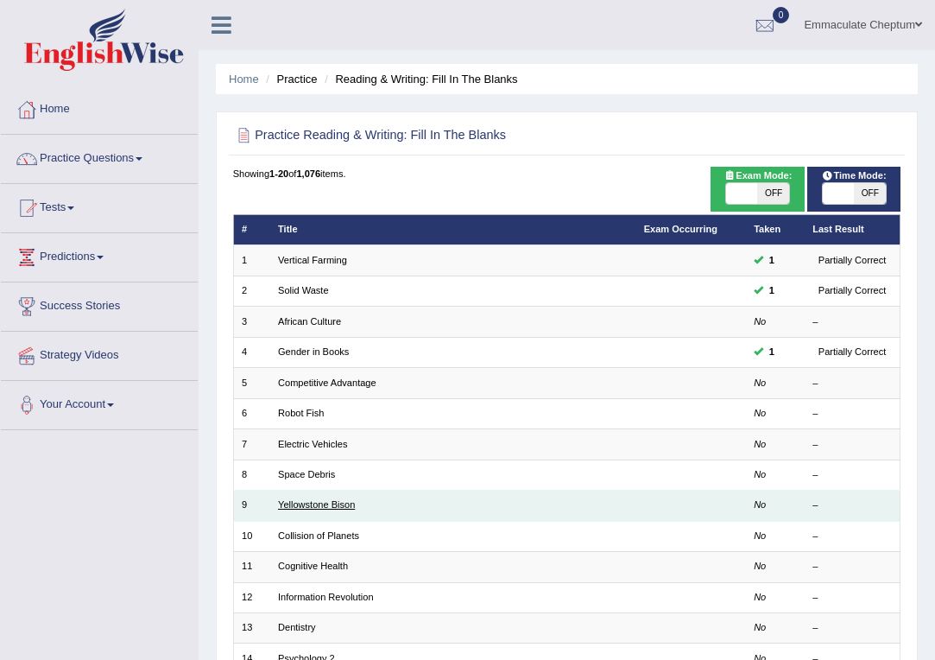
click at [296, 504] on link "Yellowstone Bison" at bounding box center [316, 504] width 77 height 10
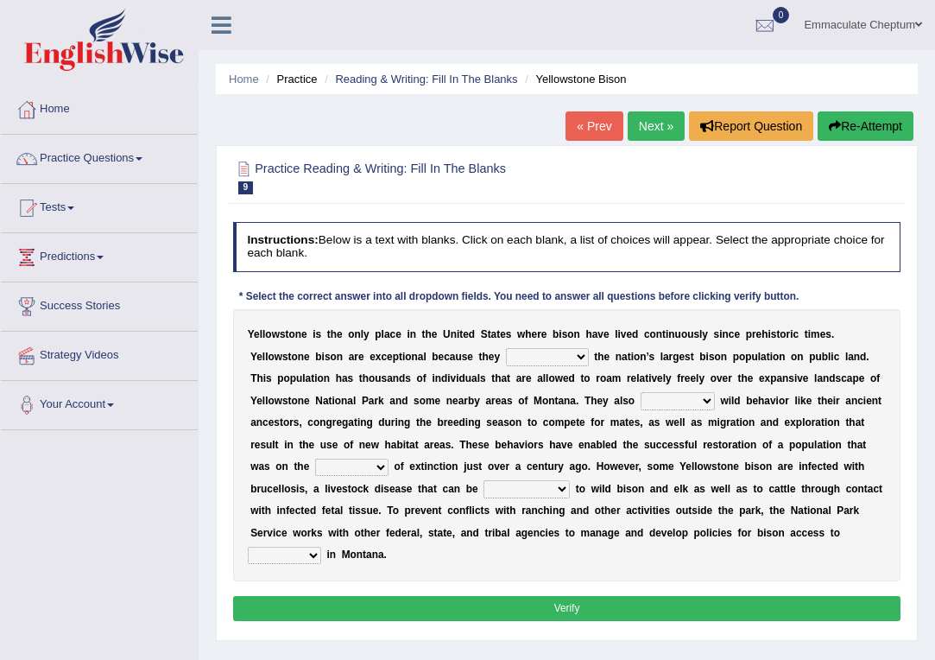
drag, startPoint x: 582, startPoint y: 361, endPoint x: 610, endPoint y: 375, distance: 31.7
click at [610, 375] on div "Y e l l o w s t o n e i s t h e o n l y p l a c e i n t h e U n i t e d S t a t…" at bounding box center [567, 445] width 668 height 272
select select "compromise"
drag, startPoint x: 674, startPoint y: 419, endPoint x: 631, endPoint y: 418, distance: 42.3
click at [661, 419] on div "Y e l l o w s t o n e i s t h e o n l y p l a c e i n t h e U n i t e d S t a t…" at bounding box center [567, 445] width 668 height 272
